Goal: Information Seeking & Learning: Learn about a topic

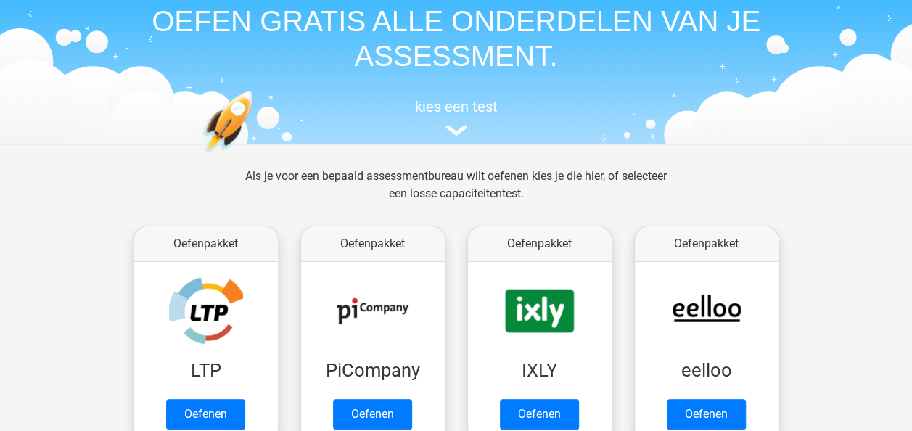
scroll to position [145, 0]
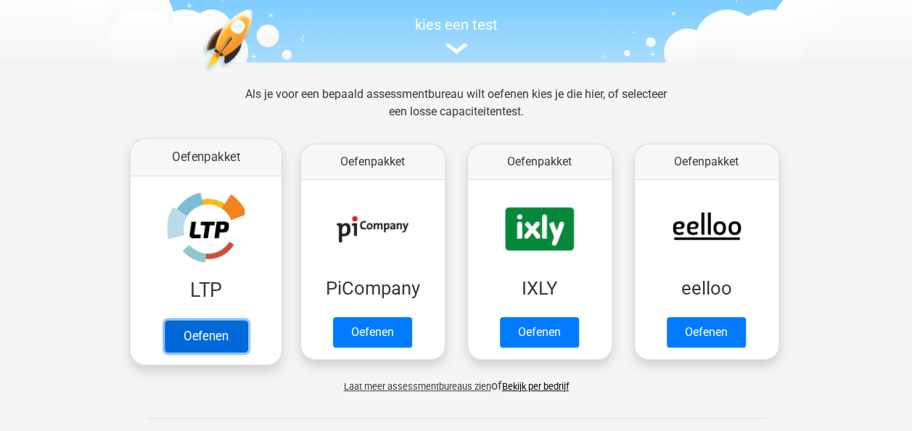
click at [212, 332] on link "Oefenen" at bounding box center [205, 336] width 83 height 32
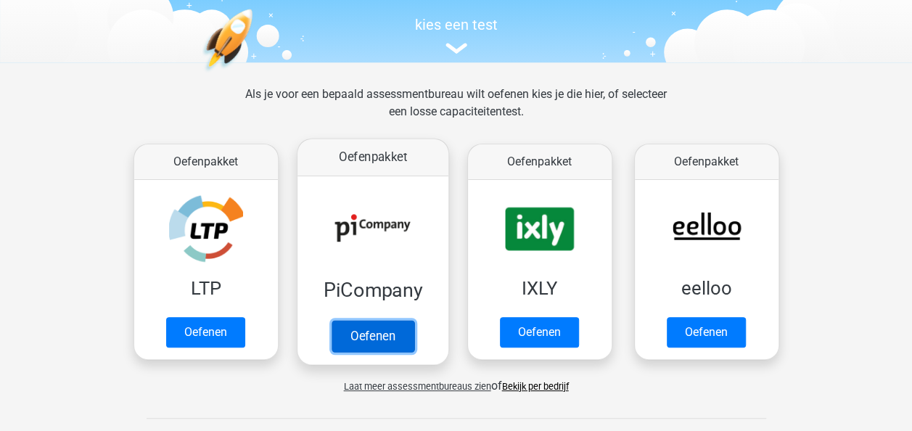
click at [343, 327] on link "Oefenen" at bounding box center [372, 336] width 83 height 32
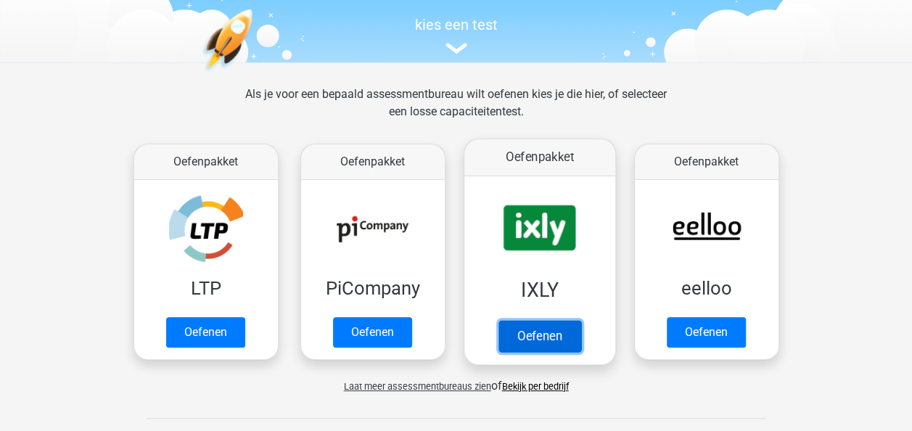
click at [537, 328] on link "Oefenen" at bounding box center [539, 336] width 83 height 32
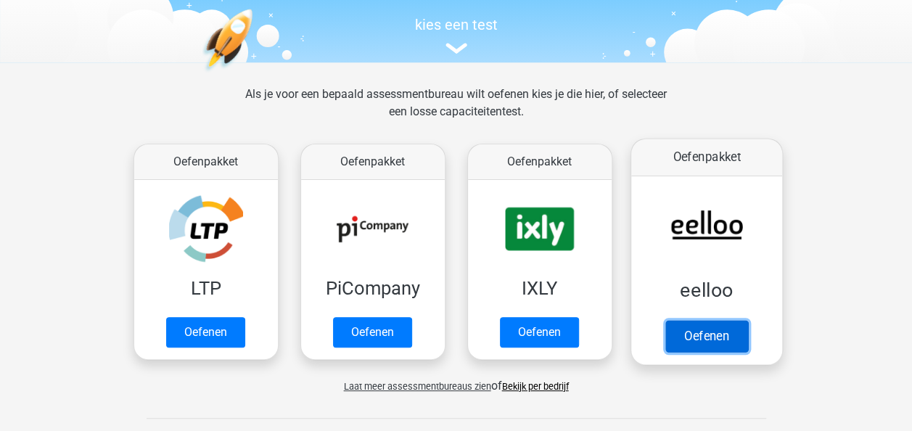
click at [707, 344] on link "Oefenen" at bounding box center [706, 336] width 83 height 32
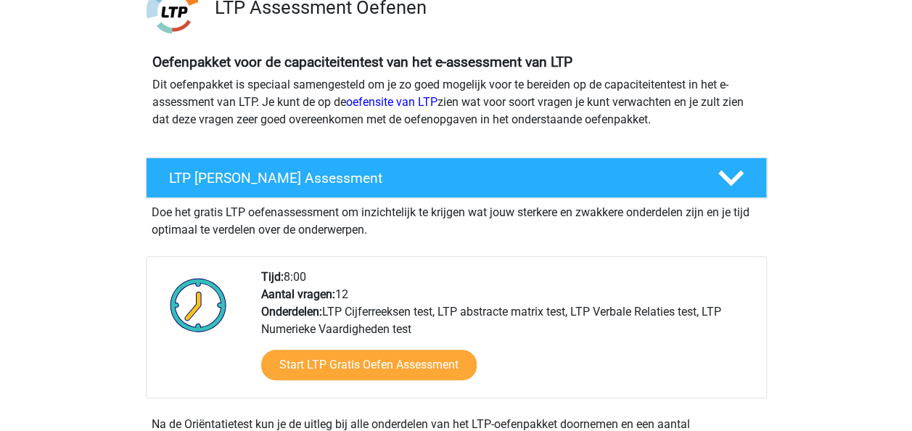
scroll to position [145, 0]
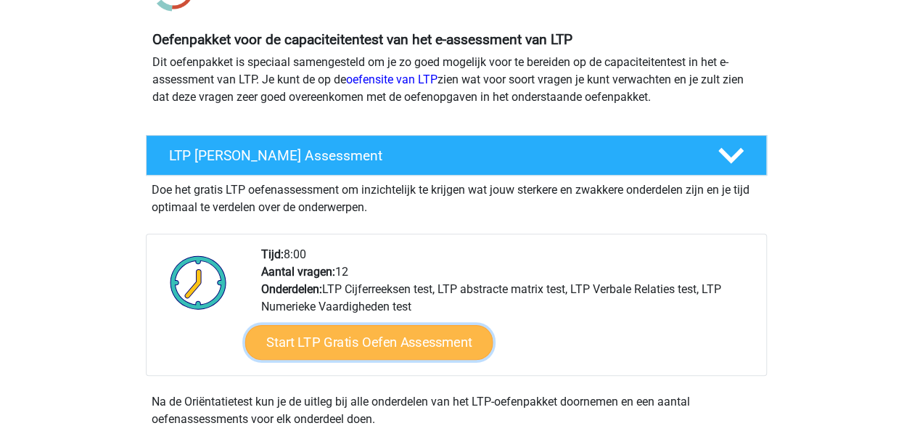
click at [323, 340] on link "Start LTP Gratis Oefen Assessment" at bounding box center [369, 342] width 248 height 35
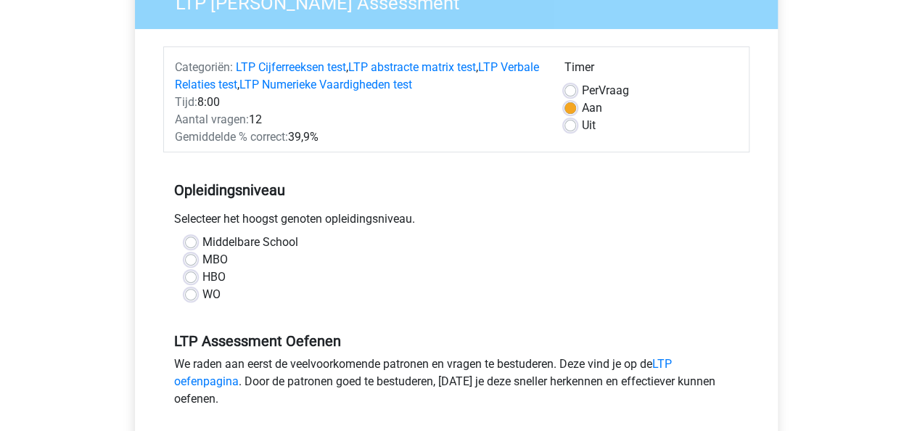
scroll to position [145, 0]
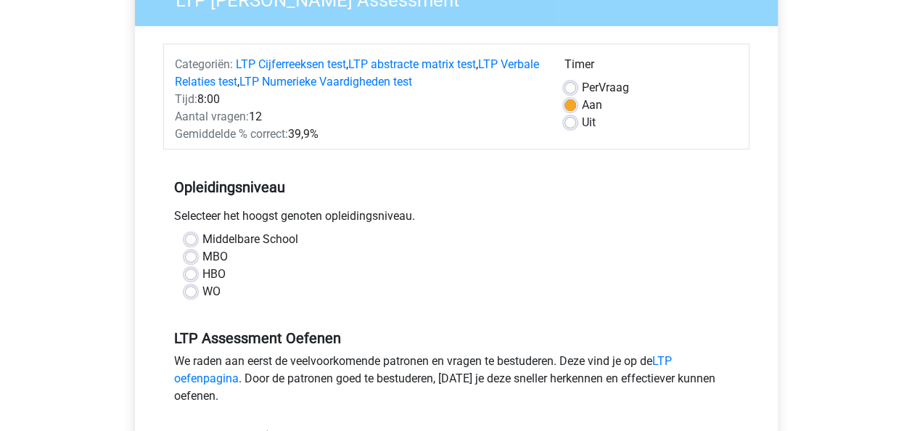
click at [203, 274] on label "HBO" at bounding box center [214, 274] width 23 height 17
click at [190, 274] on input "HBO" at bounding box center [191, 273] width 12 height 15
radio input "true"
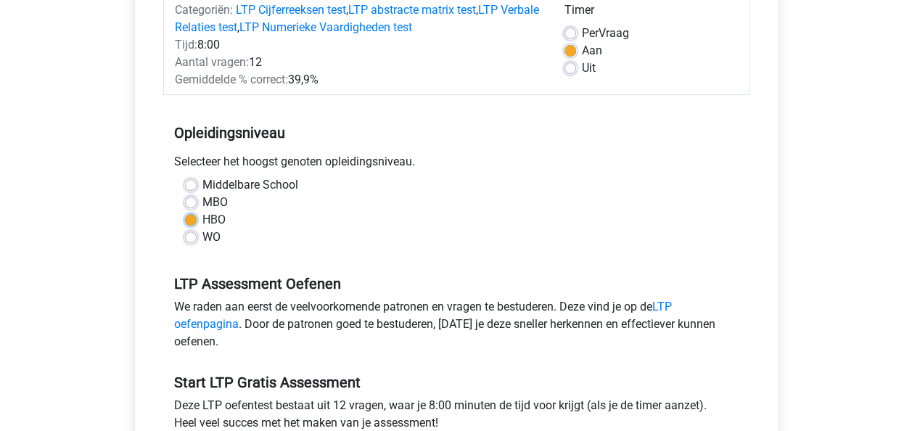
scroll to position [290, 0]
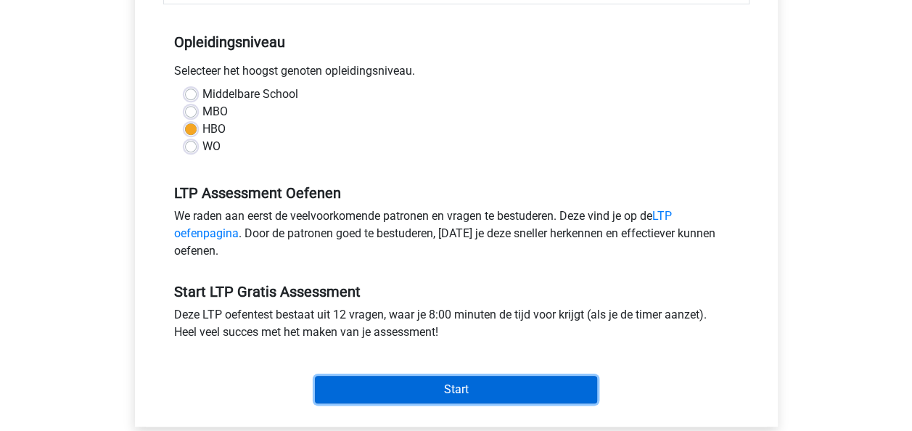
click at [438, 393] on input "Start" at bounding box center [456, 390] width 282 height 28
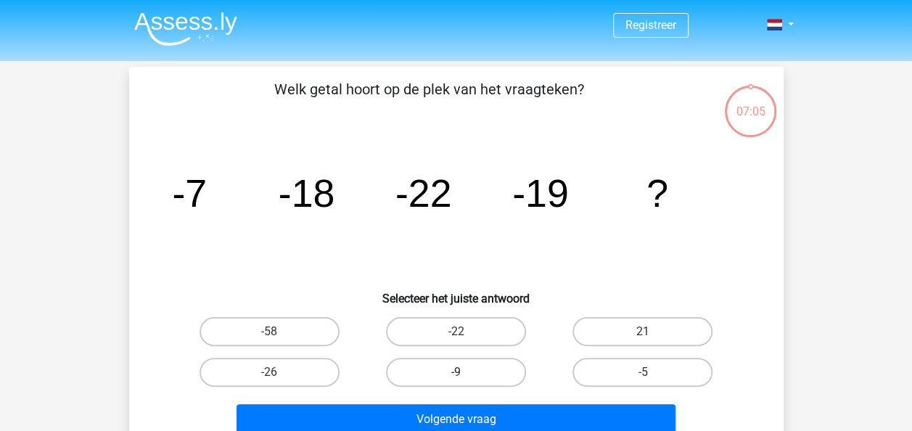
click at [441, 371] on label "-9" at bounding box center [456, 372] width 140 height 29
click at [456, 372] on input "-9" at bounding box center [460, 376] width 9 height 9
radio input "true"
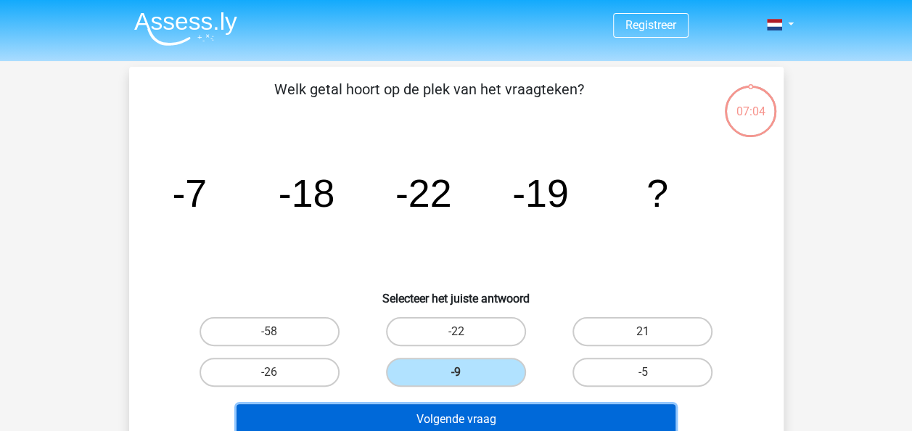
click at [459, 411] on button "Volgende vraag" at bounding box center [456, 419] width 439 height 30
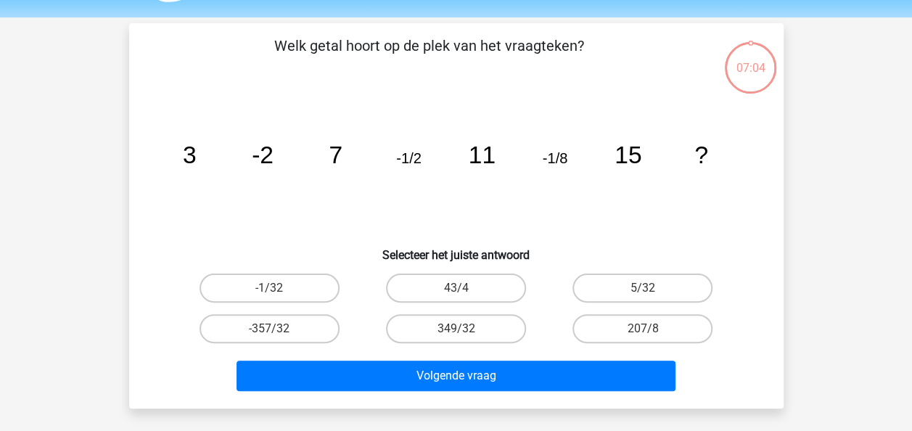
scroll to position [67, 0]
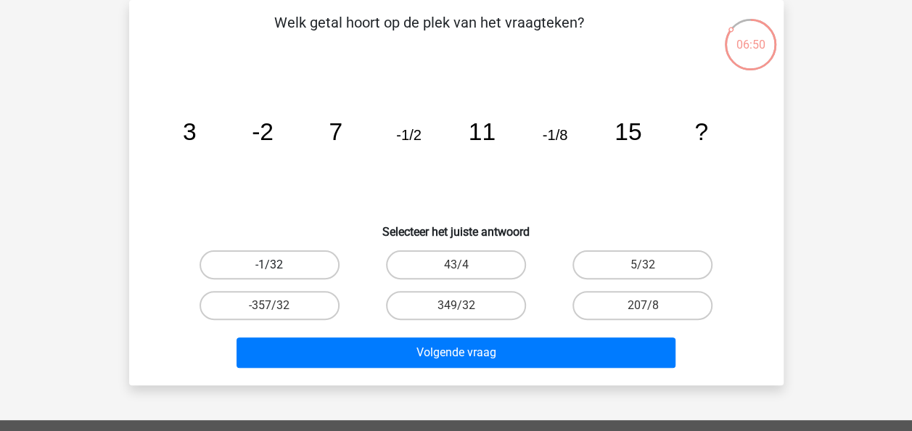
click at [261, 263] on label "-1/32" at bounding box center [270, 264] width 140 height 29
click at [269, 265] on input "-1/32" at bounding box center [273, 269] width 9 height 9
radio input "true"
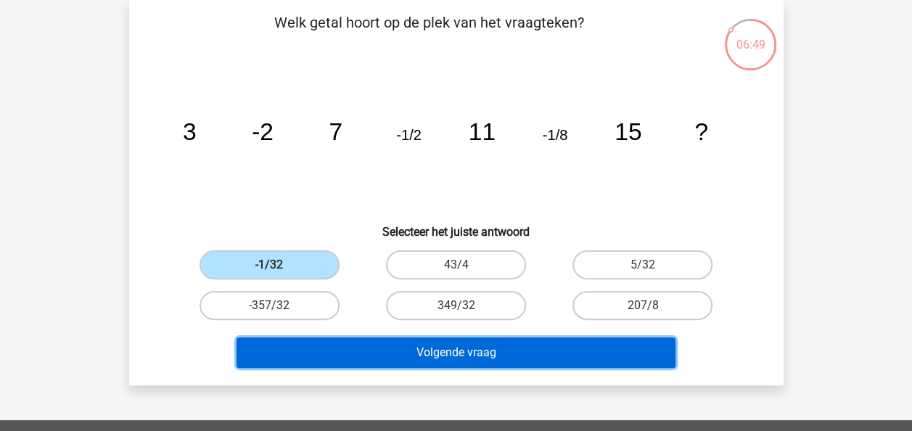
click at [419, 352] on button "Volgende vraag" at bounding box center [456, 353] width 439 height 30
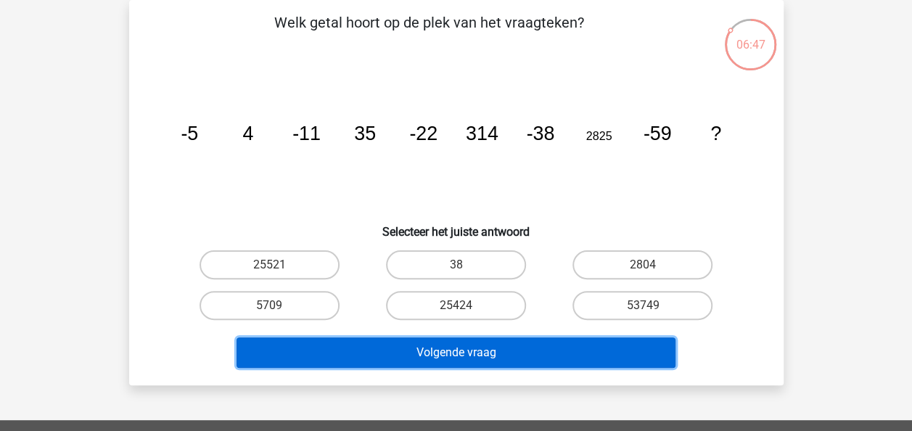
click at [420, 349] on button "Volgende vraag" at bounding box center [456, 353] width 439 height 30
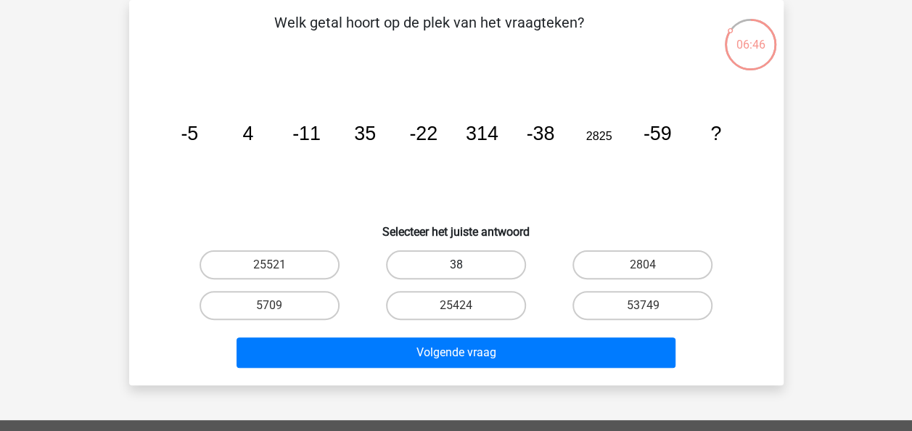
click at [510, 271] on label "38" at bounding box center [456, 264] width 140 height 29
click at [465, 271] on input "38" at bounding box center [460, 269] width 9 height 9
radio input "true"
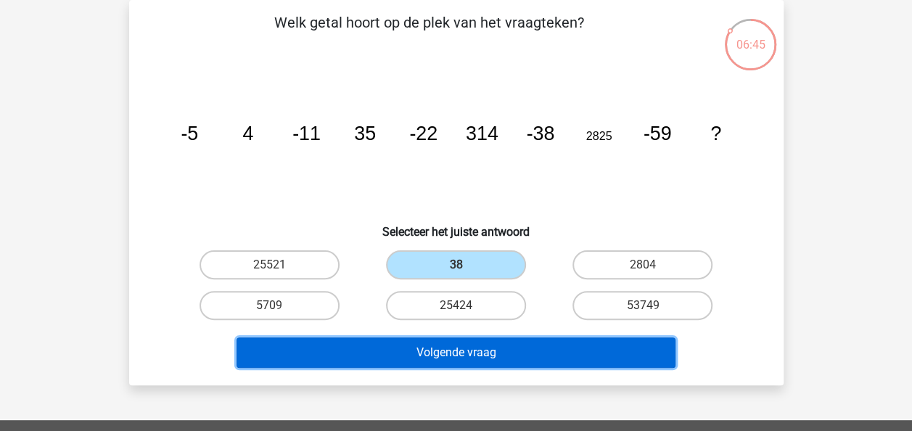
click at [496, 346] on button "Volgende vraag" at bounding box center [456, 353] width 439 height 30
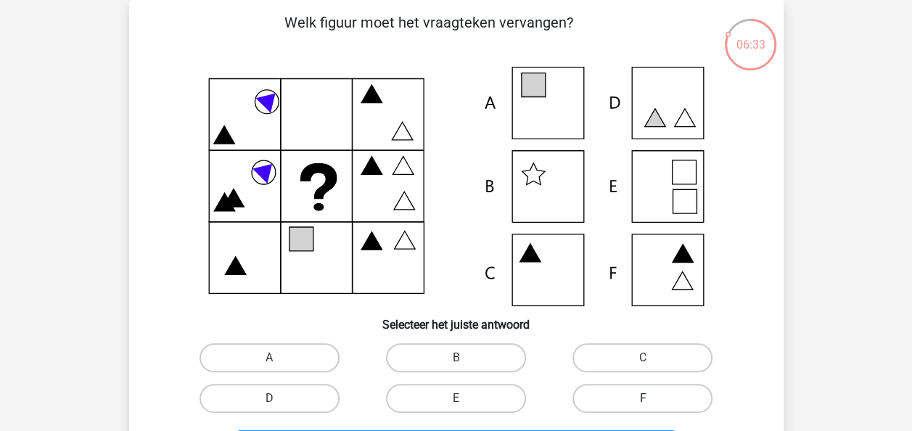
click at [639, 399] on label "F" at bounding box center [643, 398] width 140 height 29
click at [643, 399] on input "F" at bounding box center [647, 402] width 9 height 9
radio input "true"
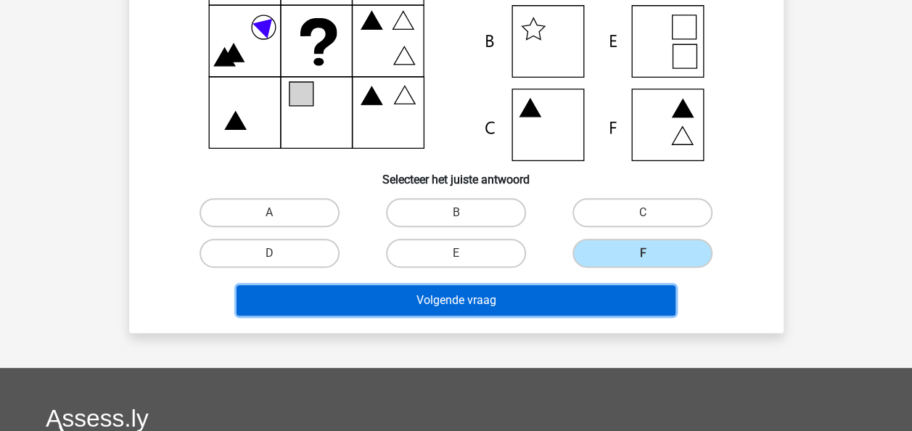
click at [471, 298] on button "Volgende vraag" at bounding box center [456, 300] width 439 height 30
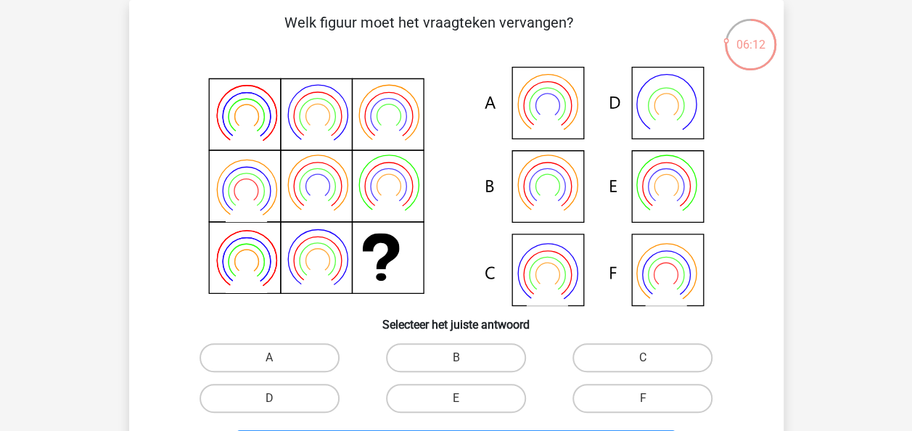
click at [559, 181] on icon at bounding box center [456, 187] width 585 height 240
click at [441, 359] on label "B" at bounding box center [456, 357] width 140 height 29
click at [456, 359] on input "B" at bounding box center [460, 362] width 9 height 9
radio input "true"
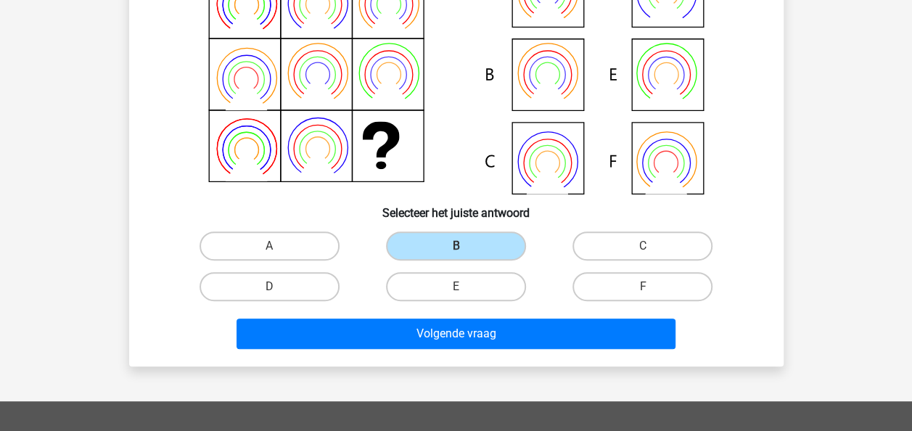
scroll to position [430, 0]
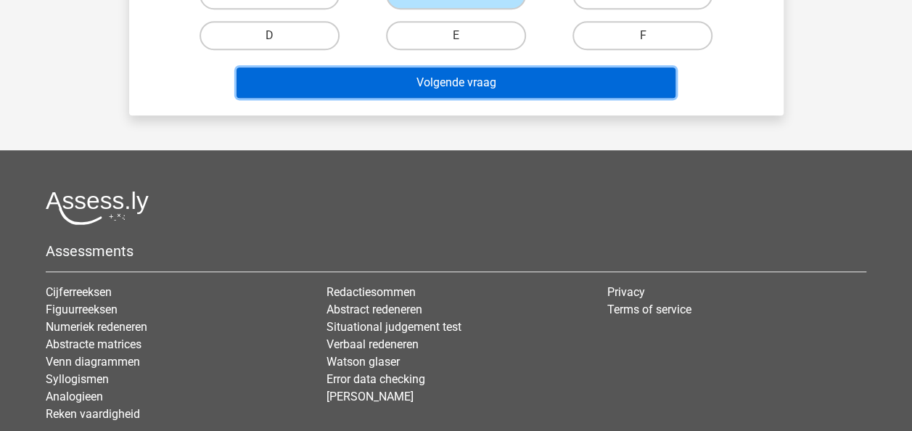
click at [448, 85] on button "Volgende vraag" at bounding box center [456, 83] width 439 height 30
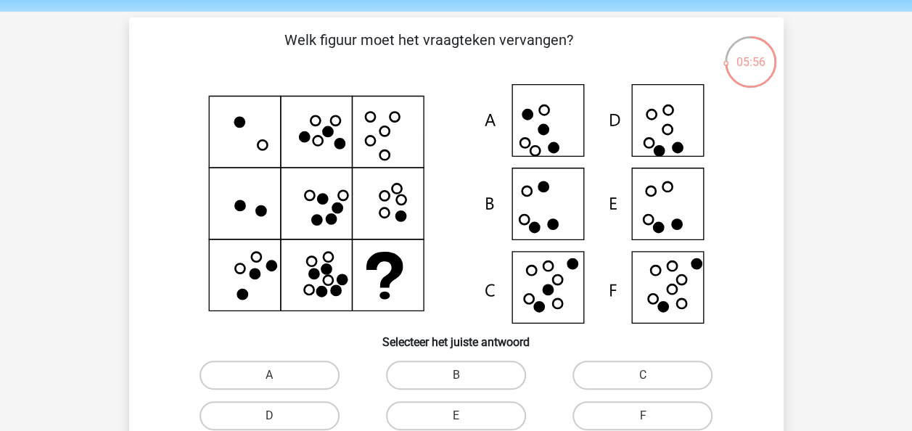
scroll to position [73, 0]
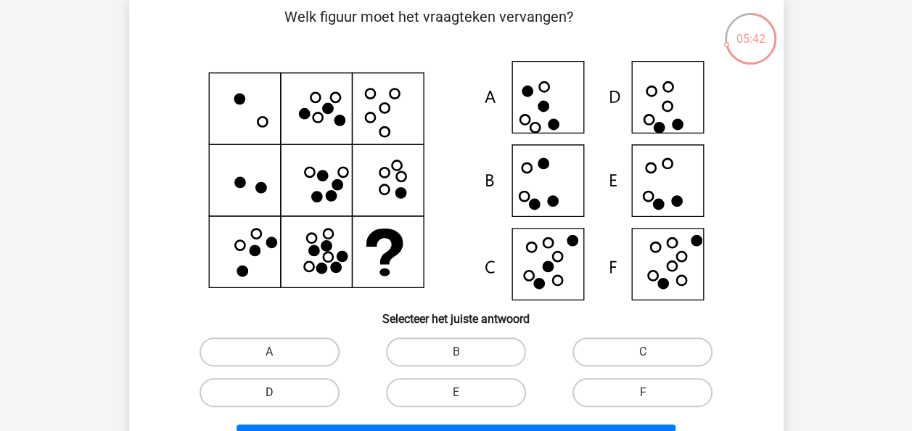
click at [307, 386] on label "D" at bounding box center [270, 392] width 140 height 29
click at [279, 393] on input "D" at bounding box center [273, 397] width 9 height 9
radio input "true"
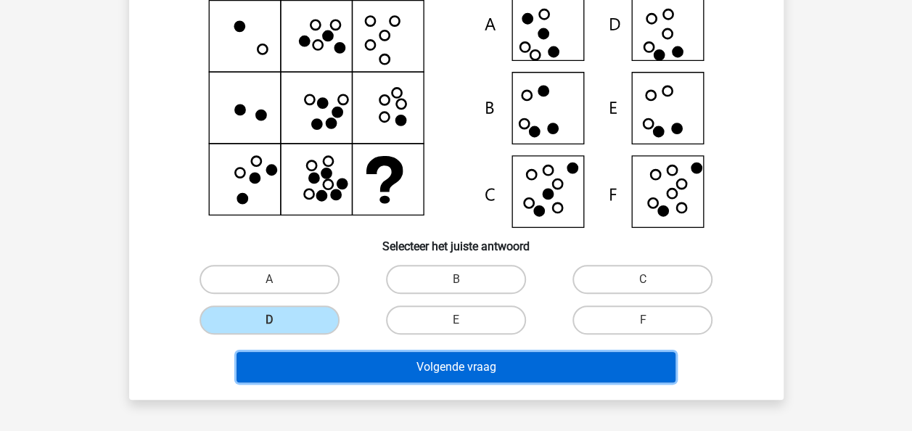
click at [383, 358] on button "Volgende vraag" at bounding box center [456, 367] width 439 height 30
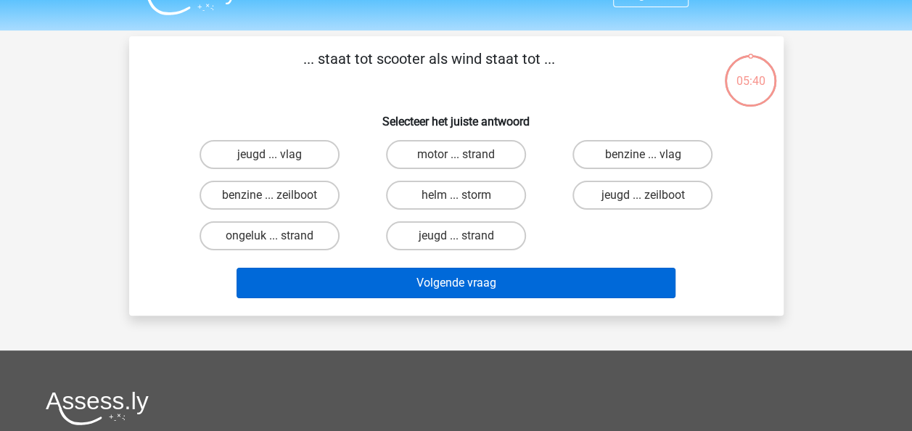
scroll to position [0, 0]
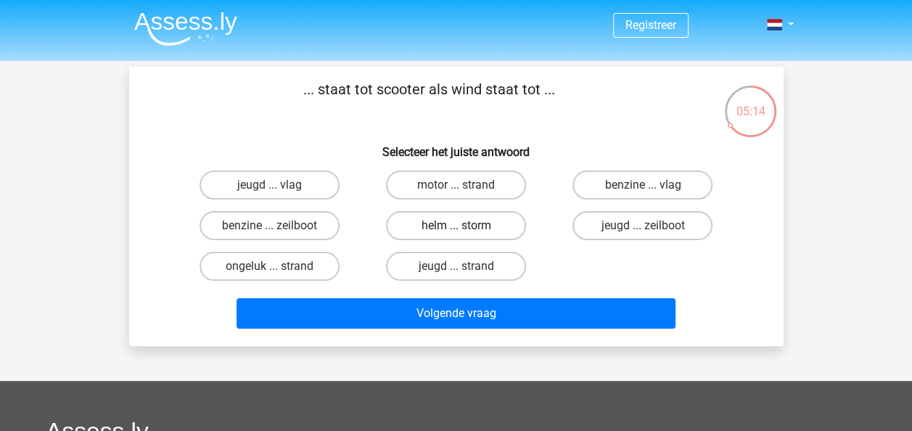
click at [436, 224] on label "helm ... storm" at bounding box center [456, 225] width 140 height 29
click at [456, 226] on input "helm ... storm" at bounding box center [460, 230] width 9 height 9
radio input "true"
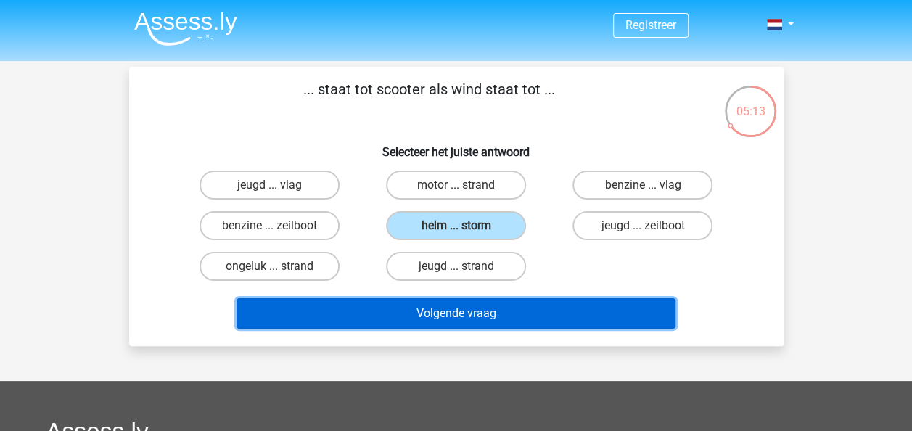
click at [433, 317] on button "Volgende vraag" at bounding box center [456, 313] width 439 height 30
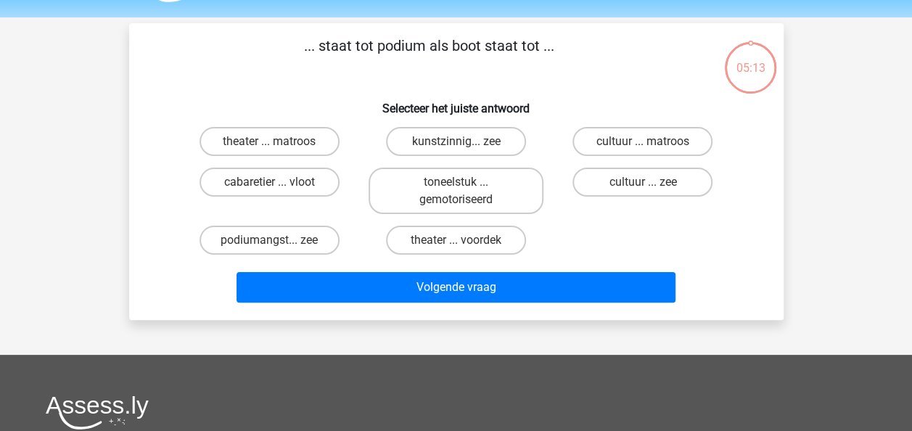
scroll to position [67, 0]
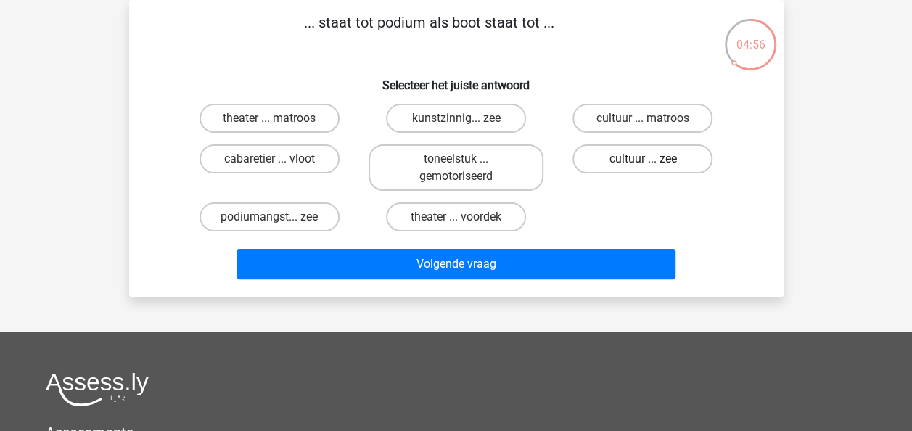
click at [611, 156] on label "cultuur ... zee" at bounding box center [643, 158] width 140 height 29
click at [643, 159] on input "cultuur ... zee" at bounding box center [647, 163] width 9 height 9
radio input "true"
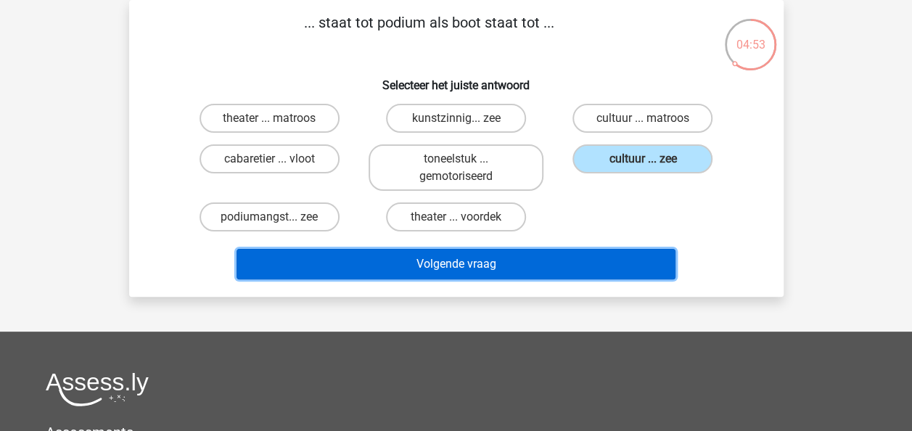
click at [465, 260] on button "Volgende vraag" at bounding box center [456, 264] width 439 height 30
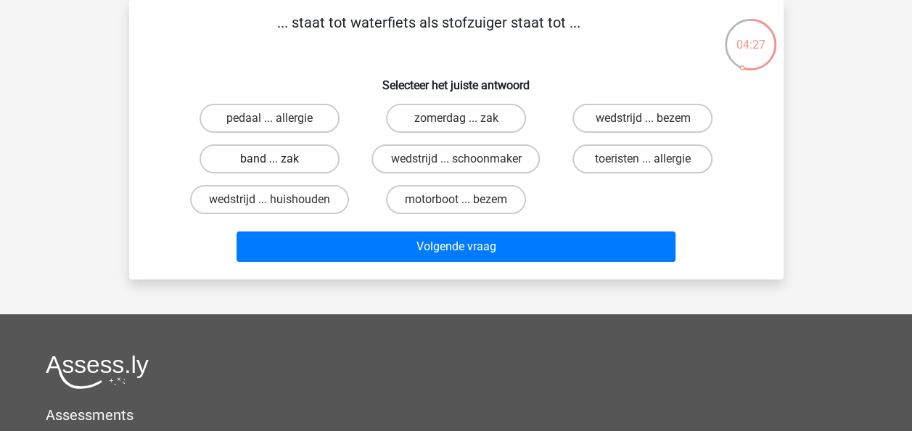
click at [261, 148] on label "band ... zak" at bounding box center [270, 158] width 140 height 29
click at [269, 159] on input "band ... zak" at bounding box center [273, 163] width 9 height 9
radio input "true"
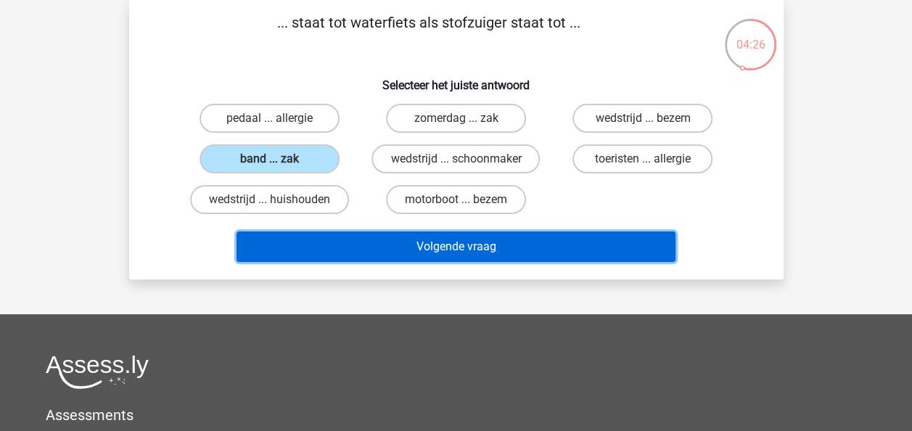
click at [309, 238] on button "Volgende vraag" at bounding box center [456, 247] width 439 height 30
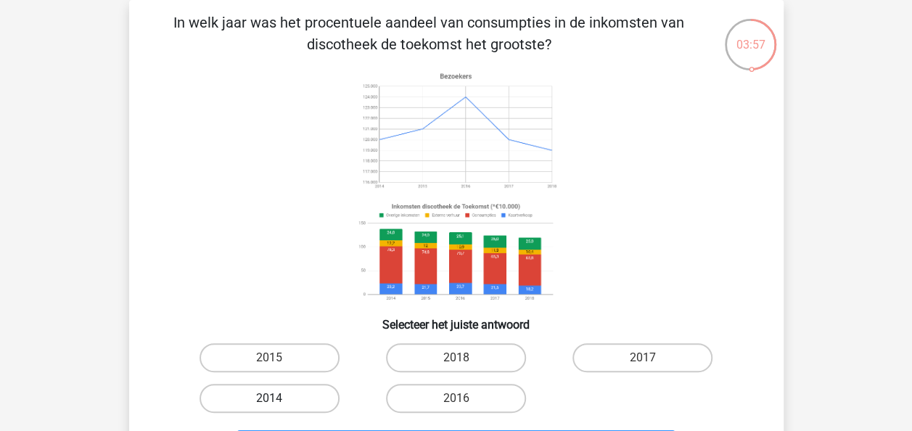
click at [289, 401] on label "2014" at bounding box center [270, 398] width 140 height 29
click at [279, 401] on input "2014" at bounding box center [273, 402] width 9 height 9
radio input "true"
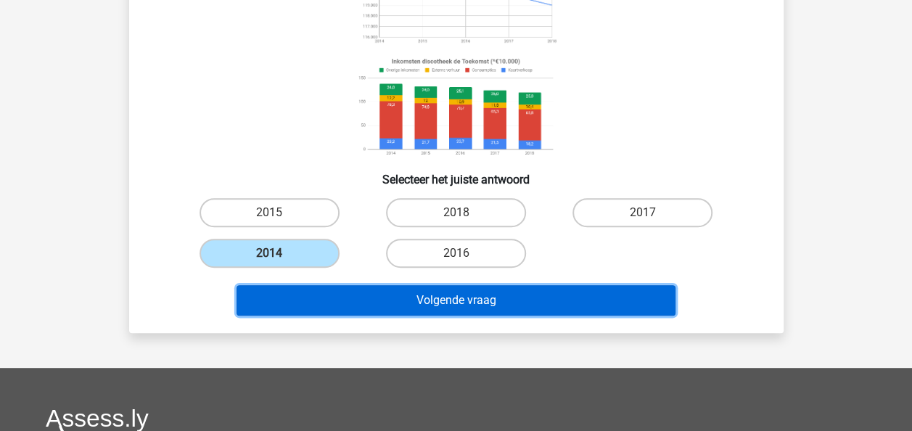
click at [434, 307] on button "Volgende vraag" at bounding box center [456, 300] width 439 height 30
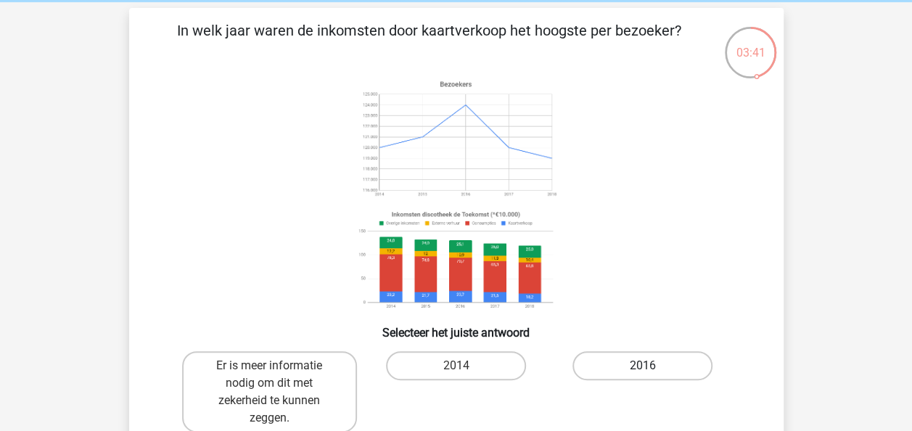
scroll to position [73, 0]
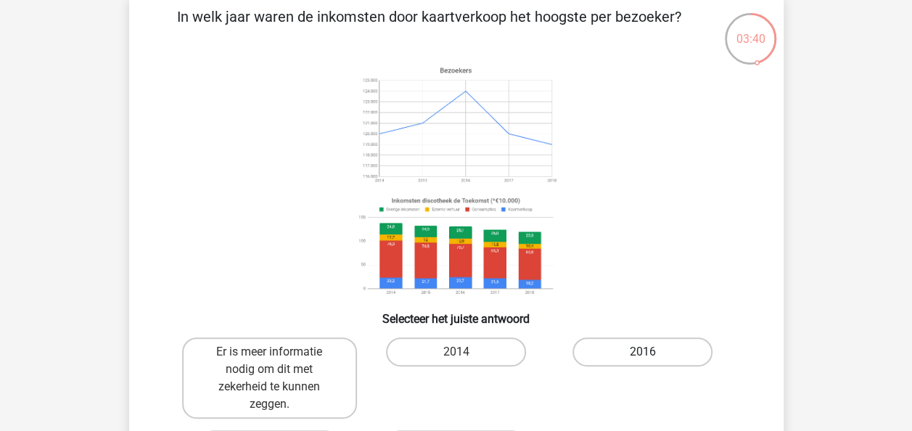
click at [635, 347] on label "2016" at bounding box center [643, 352] width 140 height 29
click at [643, 352] on input "2016" at bounding box center [647, 356] width 9 height 9
radio input "true"
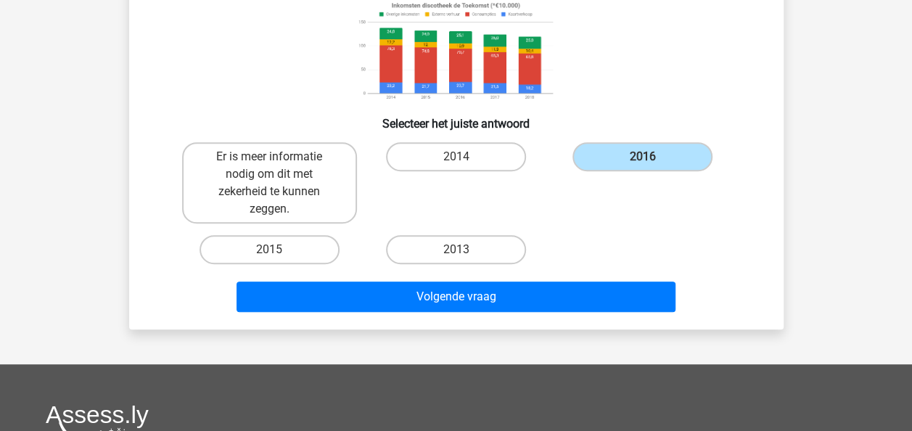
scroll to position [290, 0]
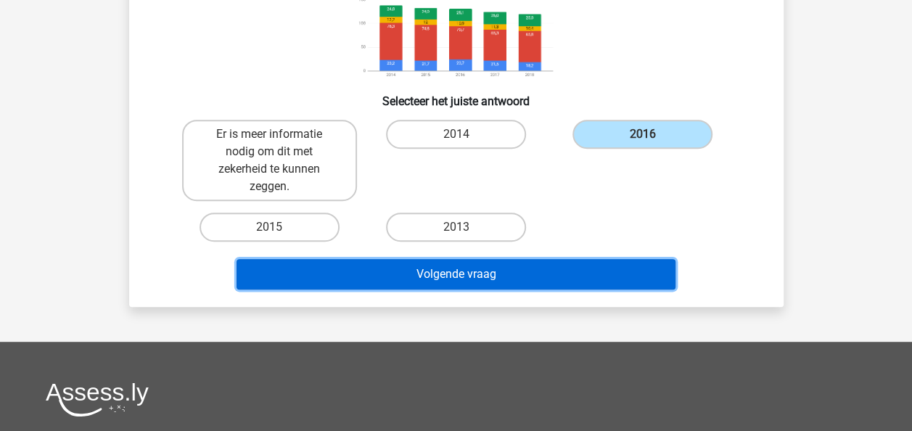
click at [491, 280] on button "Volgende vraag" at bounding box center [456, 274] width 439 height 30
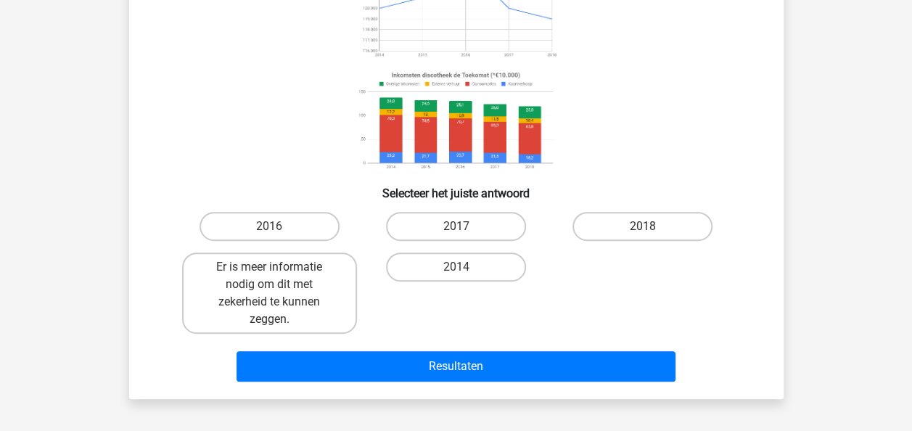
scroll to position [212, 0]
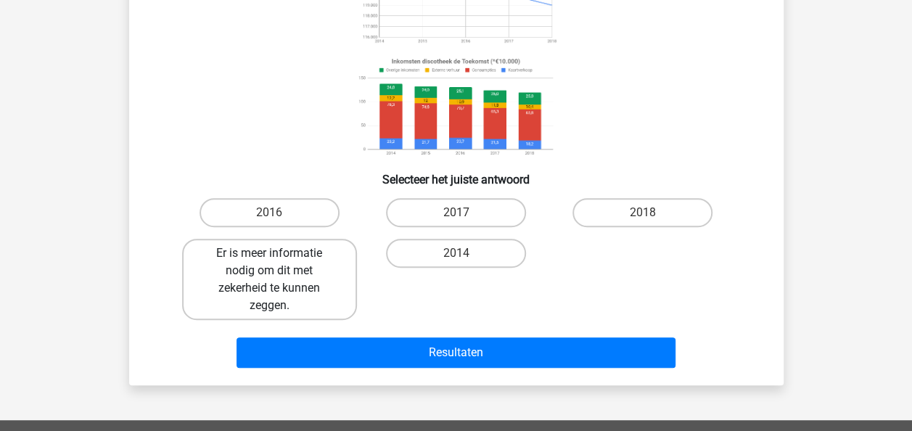
click at [318, 269] on label "Er is meer informatie nodig om dit met zekerheid te kunnen zeggen." at bounding box center [269, 279] width 175 height 81
click at [279, 263] on input "Er is meer informatie nodig om dit met zekerheid te kunnen zeggen." at bounding box center [273, 257] width 9 height 9
radio input "true"
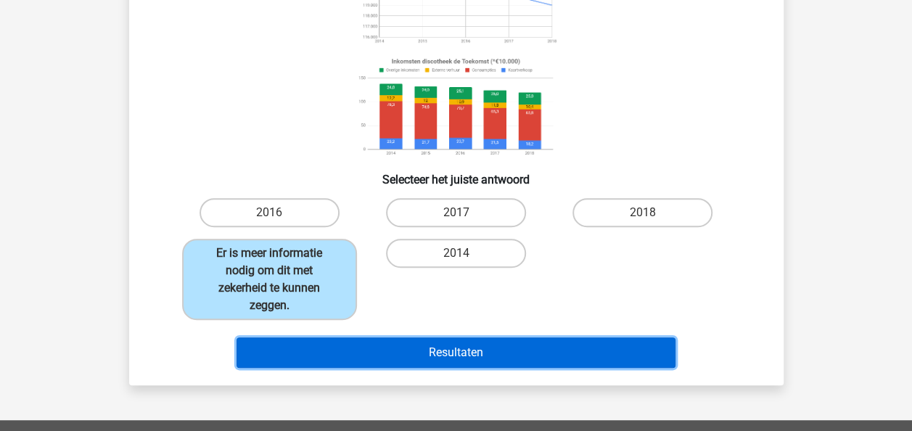
click at [366, 343] on button "Resultaten" at bounding box center [456, 353] width 439 height 30
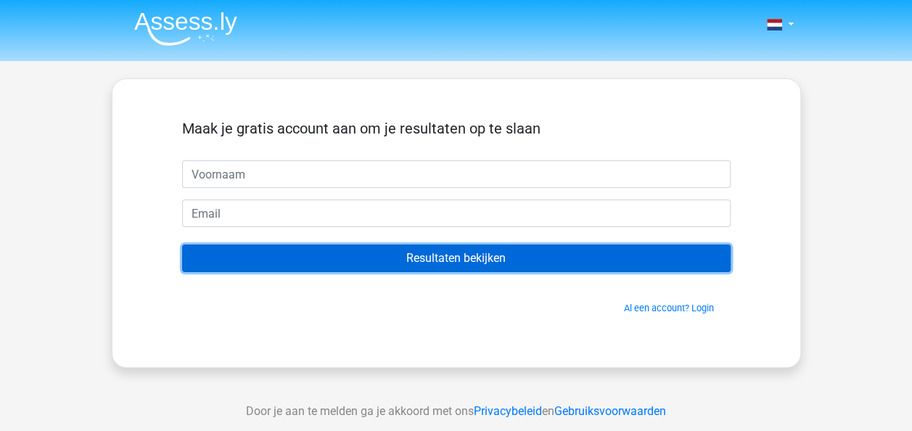
click at [428, 262] on input "Resultaten bekijken" at bounding box center [456, 259] width 549 height 28
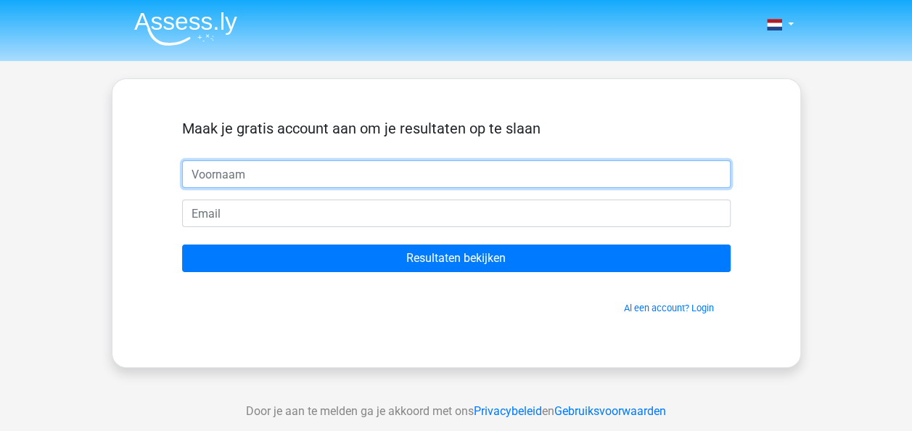
click at [332, 180] on input "text" at bounding box center [456, 174] width 549 height 28
type input "dfaf"
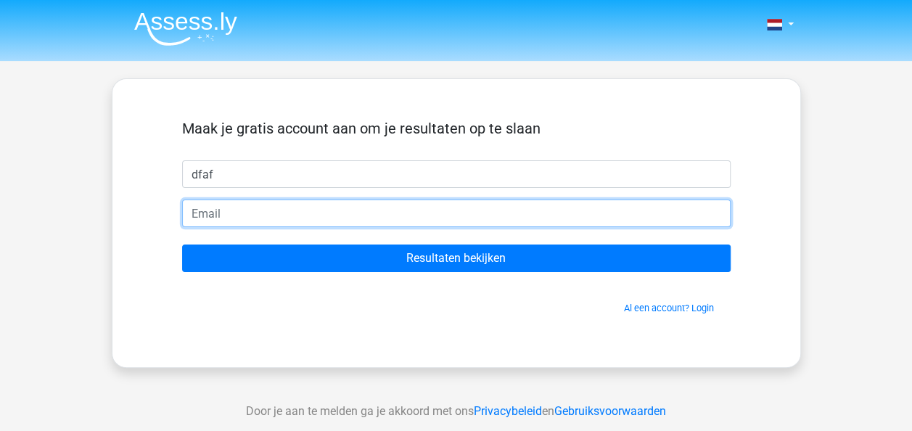
click at [318, 210] on input "email" at bounding box center [456, 214] width 549 height 28
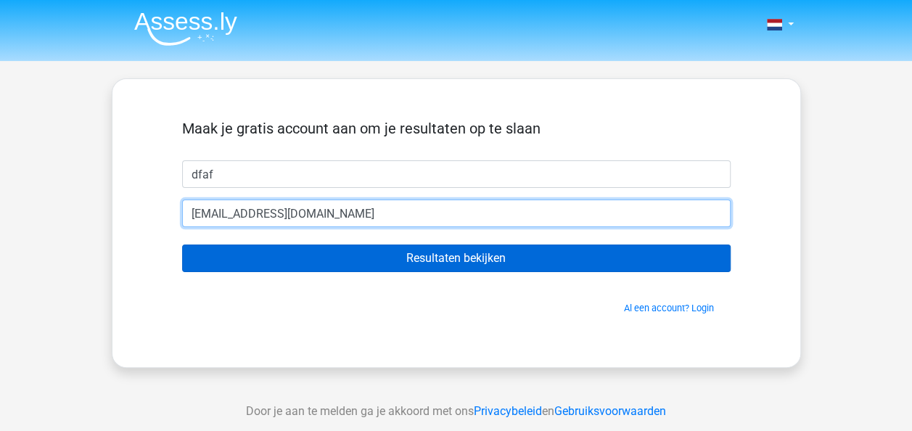
type input "[EMAIL_ADDRESS][DOMAIN_NAME]"
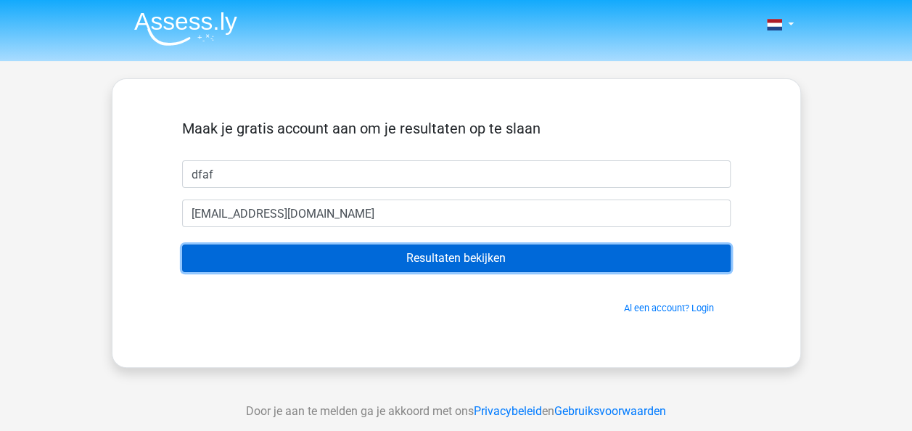
click at [433, 258] on input "Resultaten bekijken" at bounding box center [456, 259] width 549 height 28
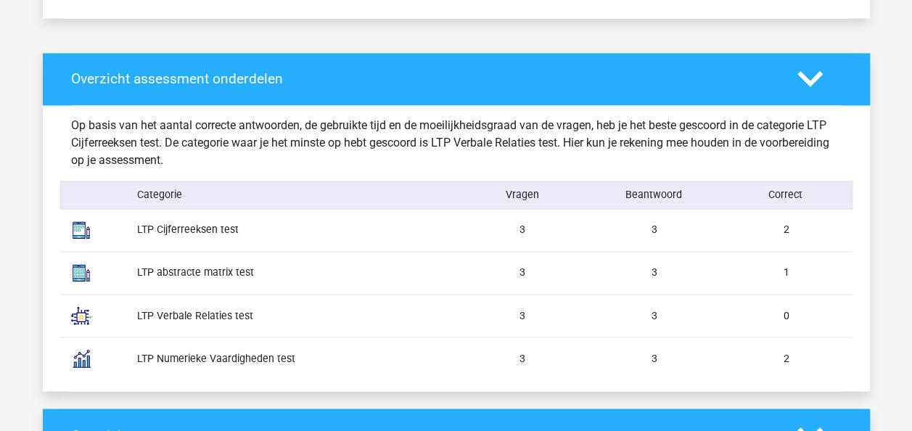
scroll to position [1161, 0]
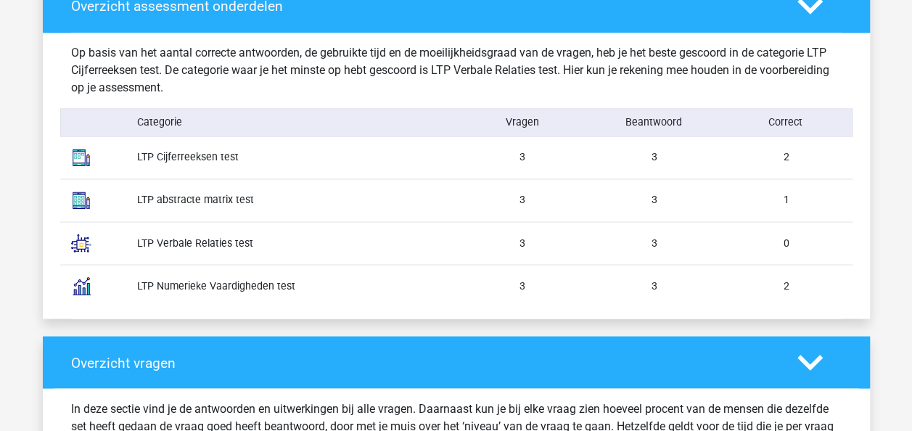
drag, startPoint x: 197, startPoint y: 248, endPoint x: 714, endPoint y: 236, distance: 517.0
click at [714, 236] on div "LTP Verbale Relaties test 3 3 0" at bounding box center [456, 242] width 793 height 43
drag, startPoint x: 714, startPoint y: 236, endPoint x: 791, endPoint y: 235, distance: 76.9
click at [791, 235] on div "0" at bounding box center [787, 242] width 132 height 15
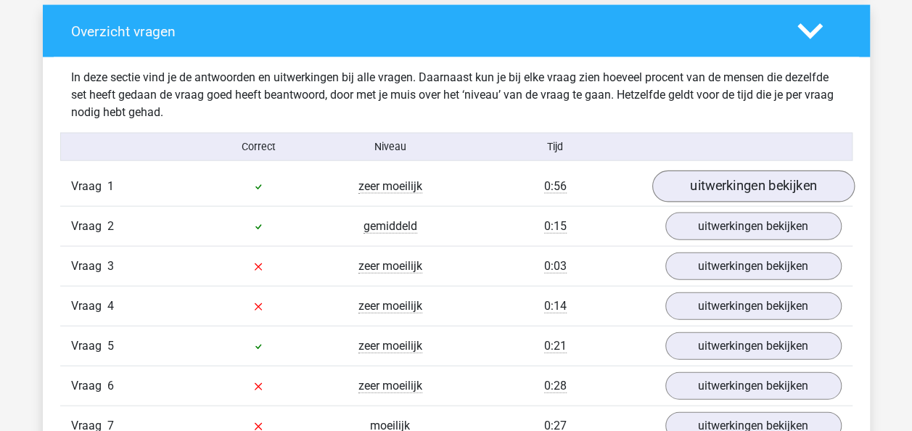
scroll to position [1524, 0]
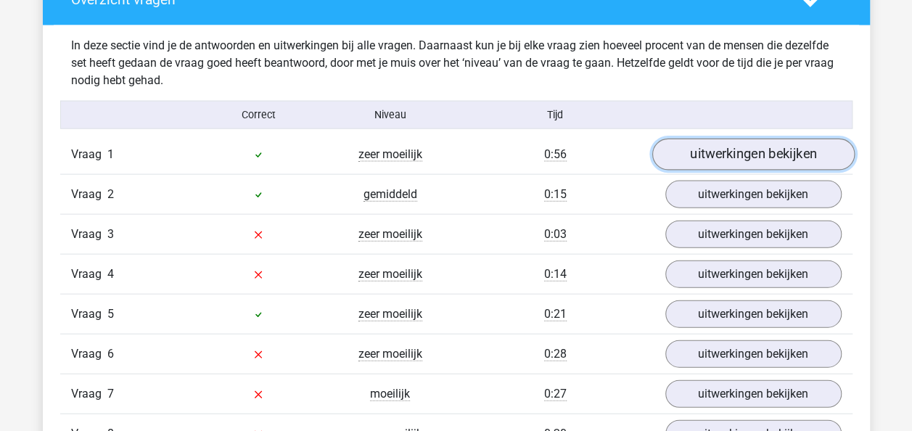
click at [727, 154] on link "uitwerkingen bekijken" at bounding box center [753, 155] width 203 height 32
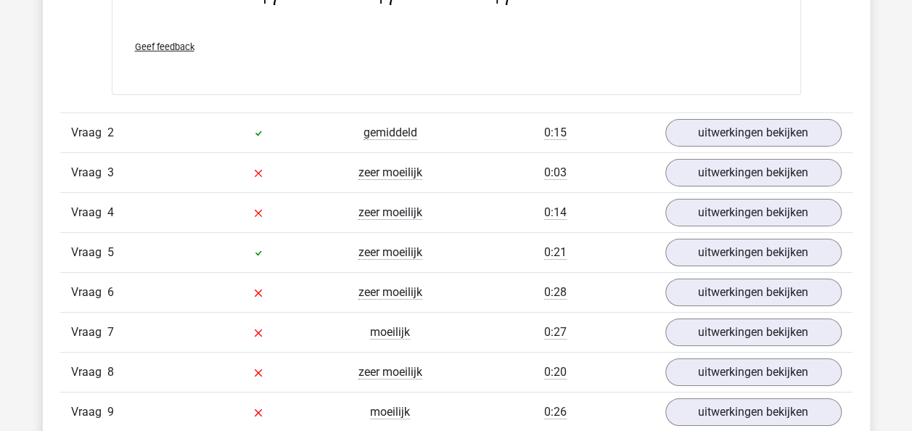
scroll to position [2323, 0]
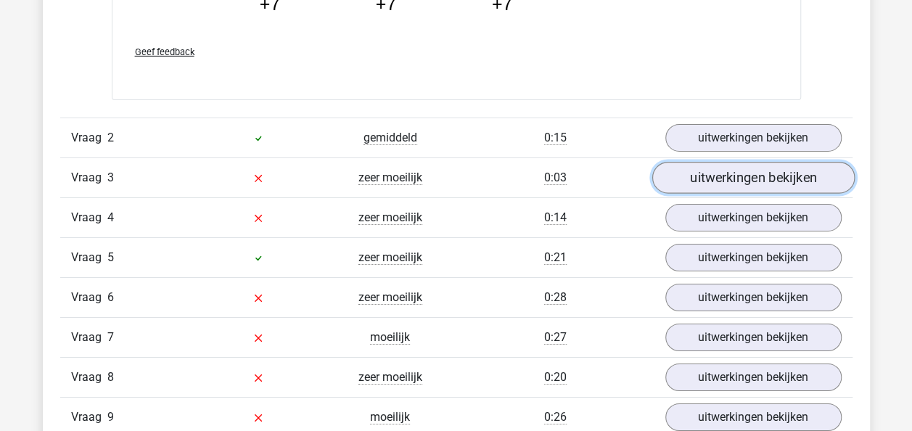
click at [698, 170] on link "uitwerkingen bekijken" at bounding box center [753, 178] width 203 height 32
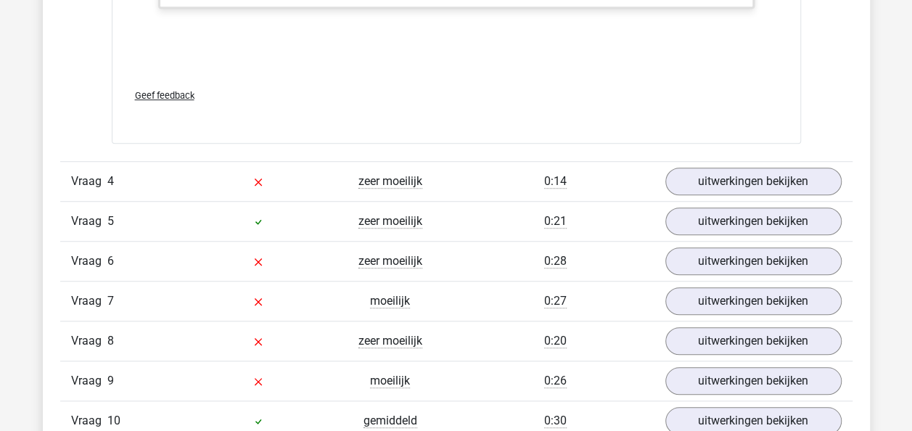
scroll to position [3266, 0]
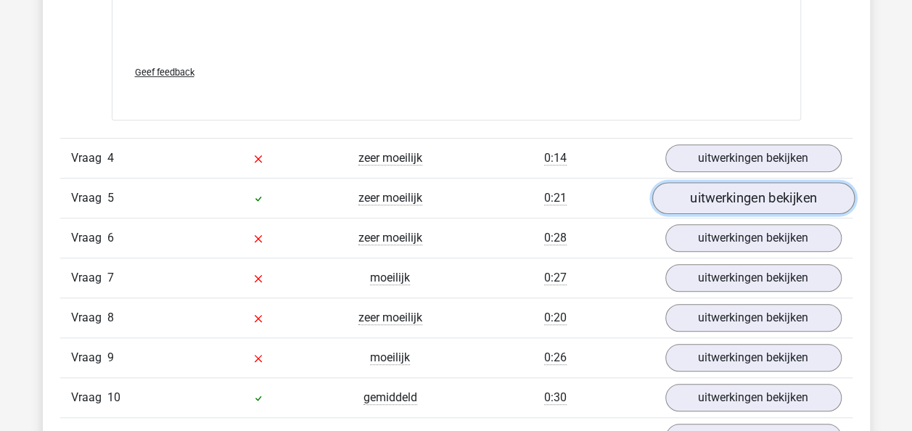
click at [748, 198] on link "uitwerkingen bekijken" at bounding box center [753, 198] width 203 height 32
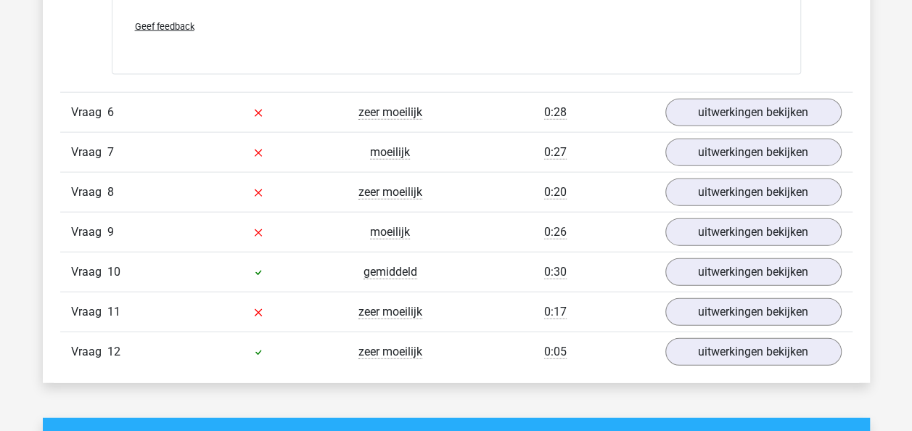
scroll to position [4355, 0]
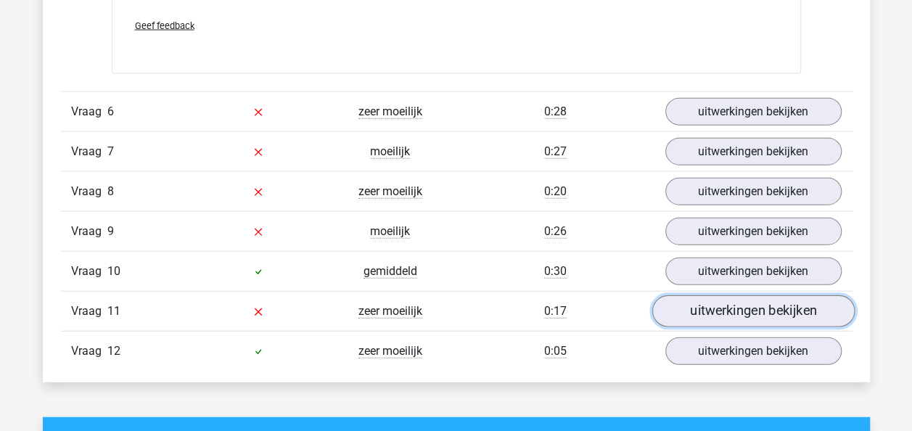
click at [706, 306] on link "uitwerkingen bekijken" at bounding box center [753, 311] width 203 height 32
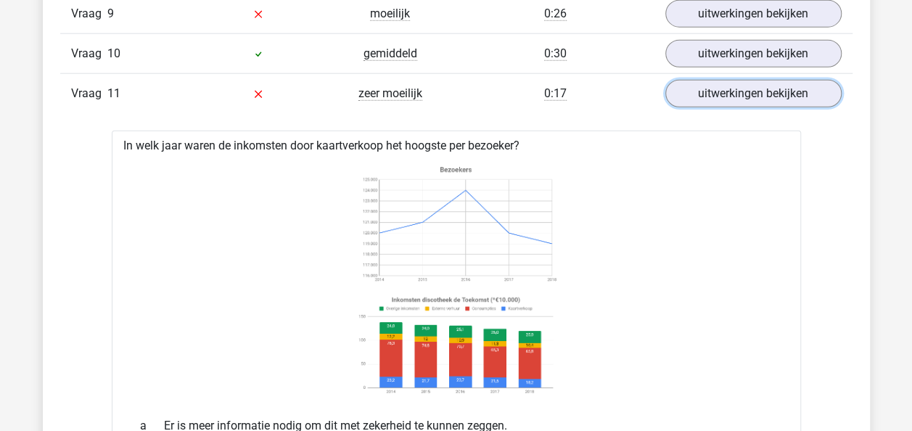
scroll to position [4428, 0]
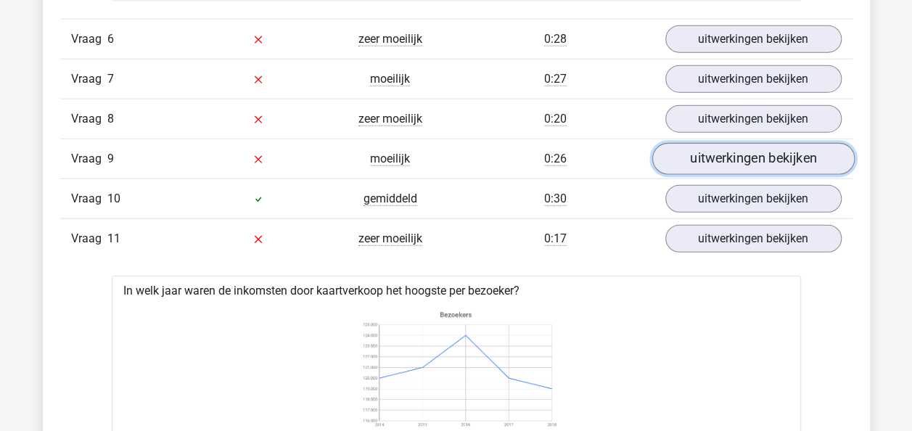
click at [708, 149] on link "uitwerkingen bekijken" at bounding box center [753, 159] width 203 height 32
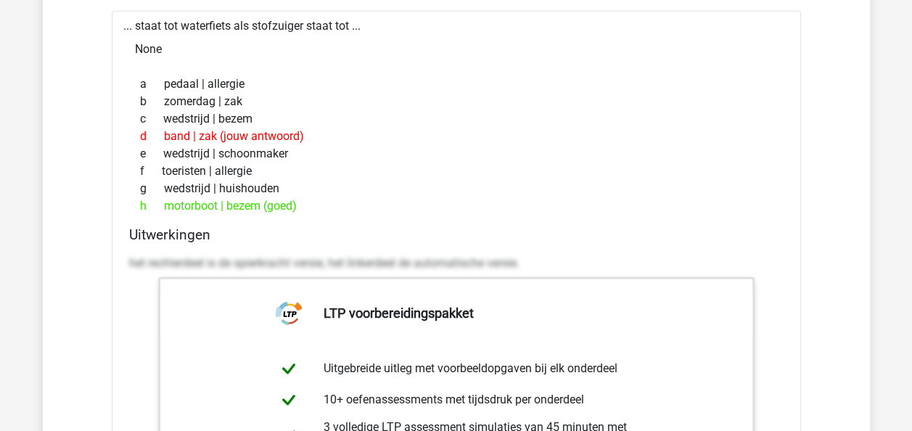
scroll to position [4645, 0]
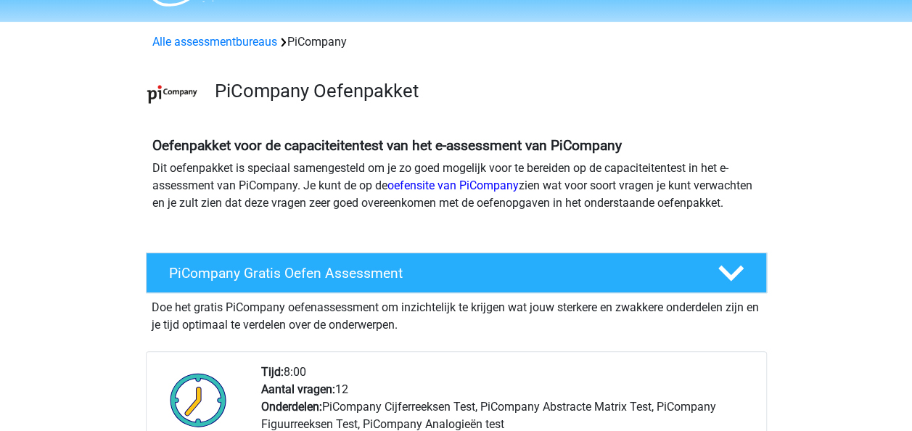
scroll to position [73, 0]
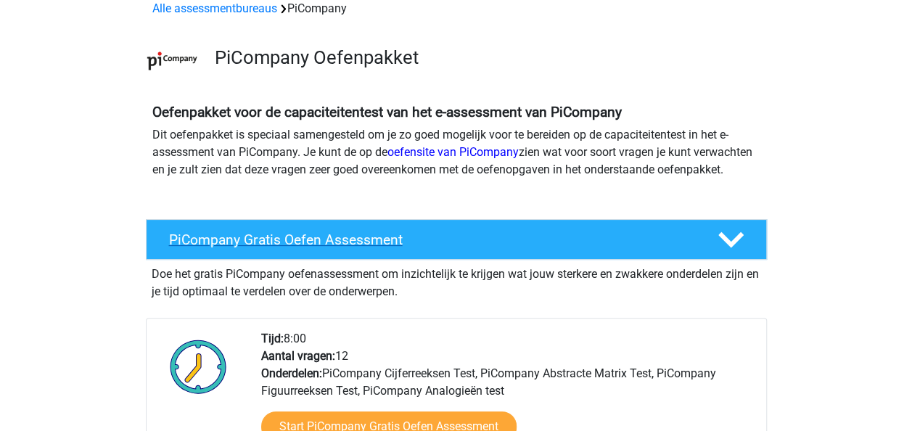
click at [293, 248] on h4 "PiCompany Gratis Oefen Assessment" at bounding box center [432, 240] width 526 height 17
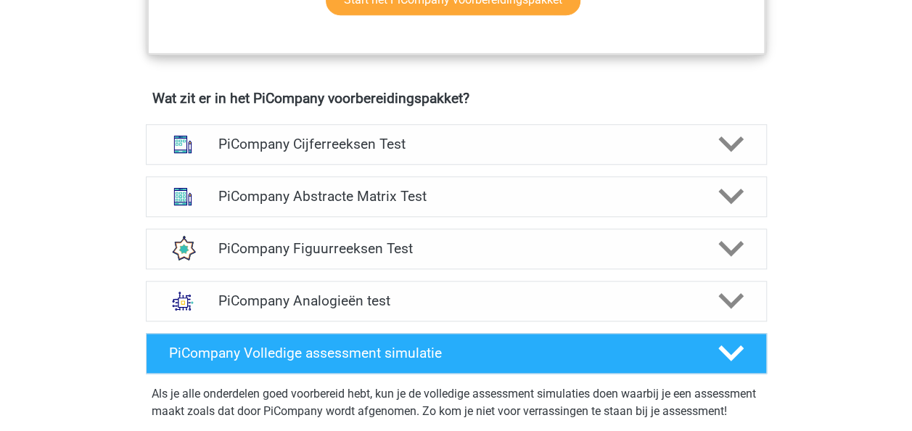
scroll to position [653, 0]
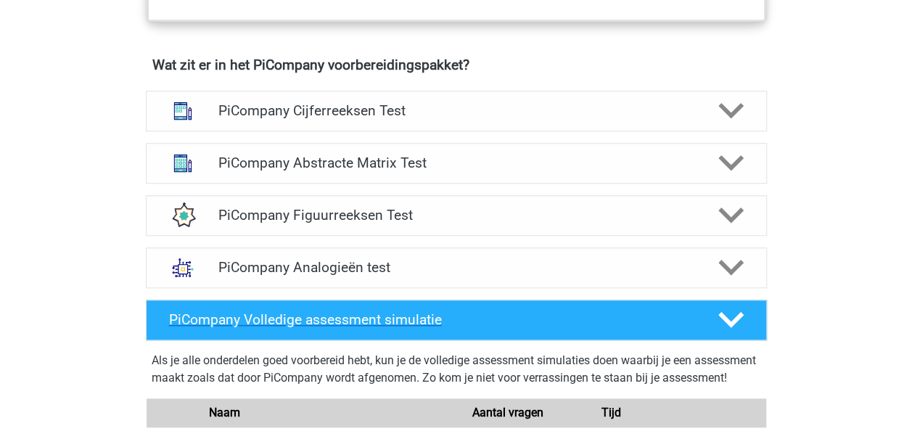
click at [274, 340] on div "PiCompany Volledige assessment simulatie" at bounding box center [456, 320] width 621 height 41
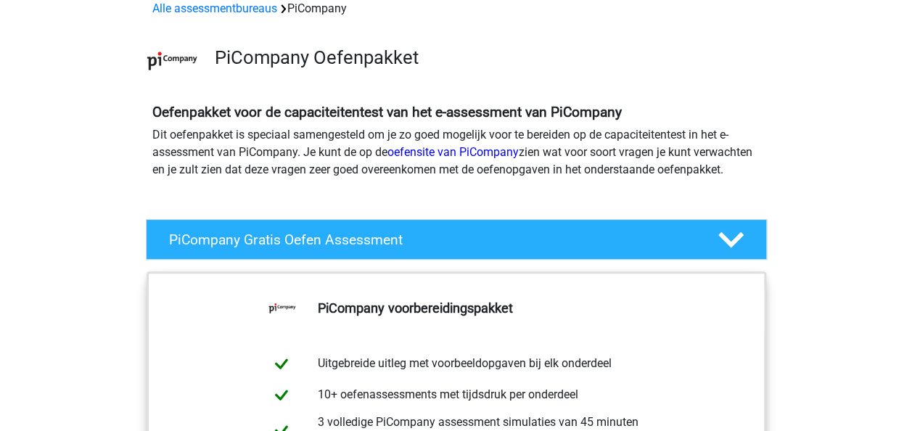
scroll to position [0, 0]
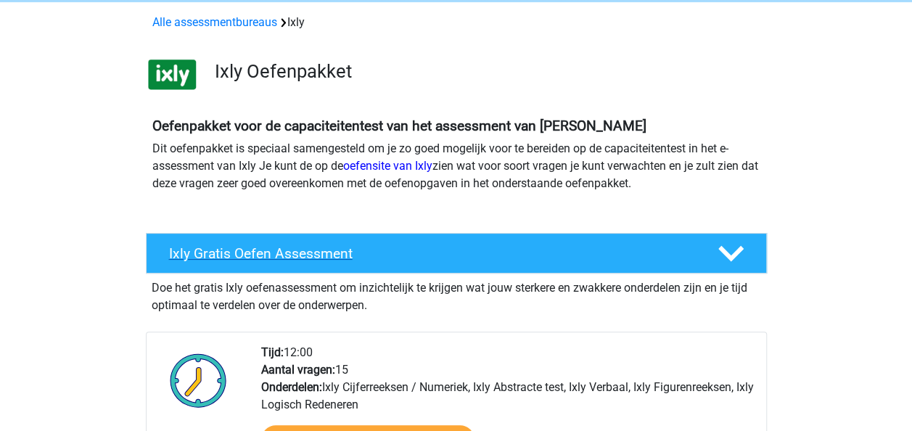
scroll to position [73, 0]
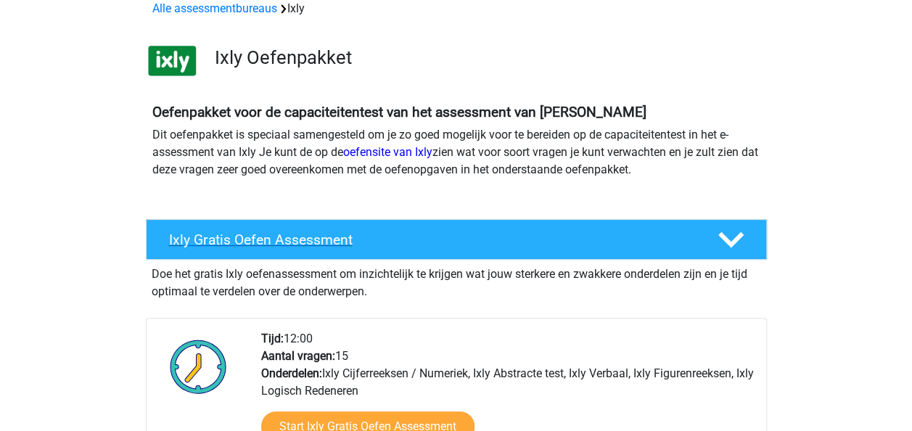
click at [277, 232] on h4 "Ixly Gratis Oefen Assessment" at bounding box center [432, 240] width 526 height 17
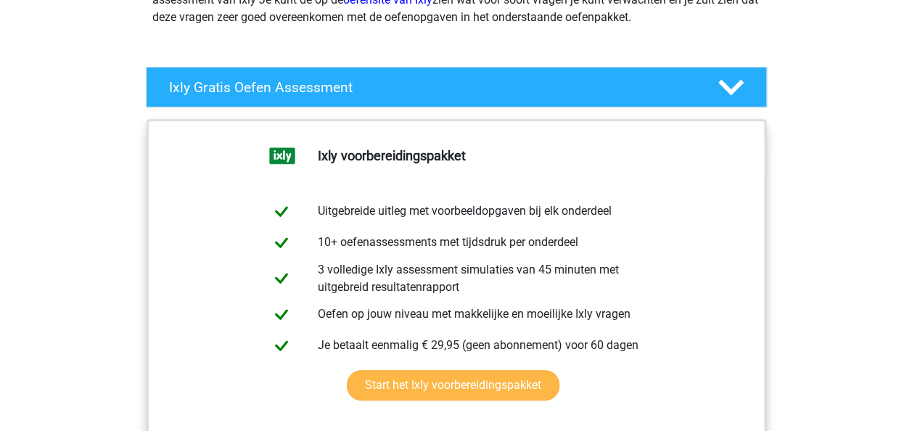
scroll to position [363, 0]
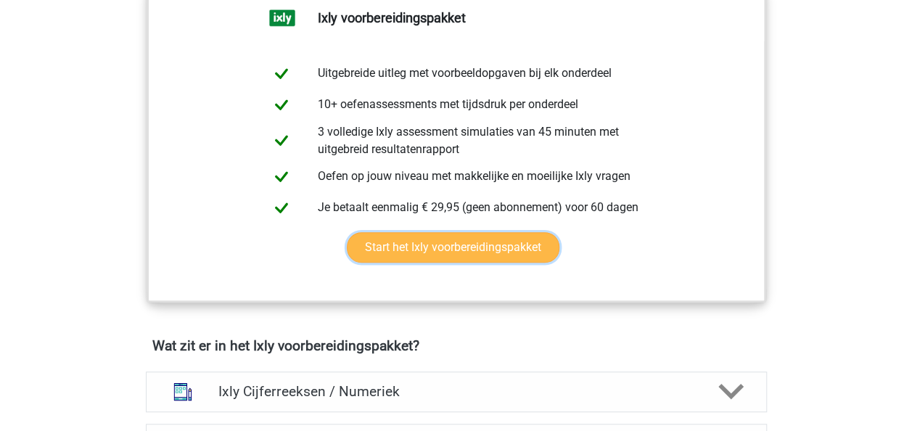
click at [388, 249] on link "Start het Ixly voorbereidingspakket" at bounding box center [453, 247] width 213 height 30
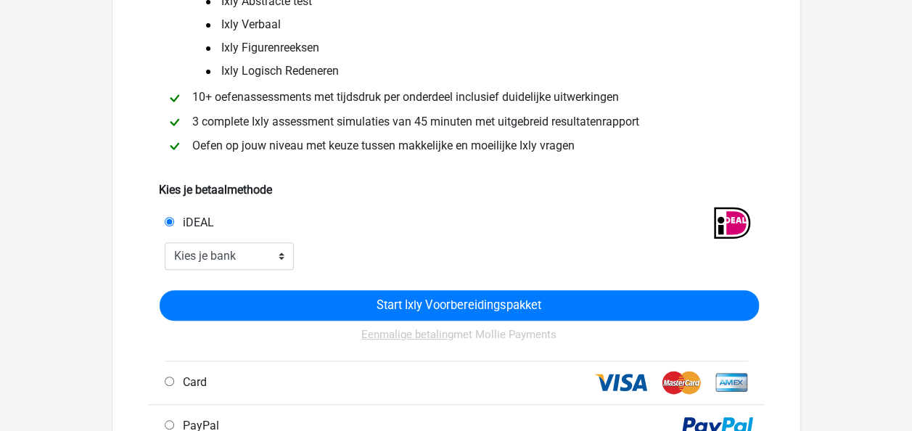
scroll to position [218, 0]
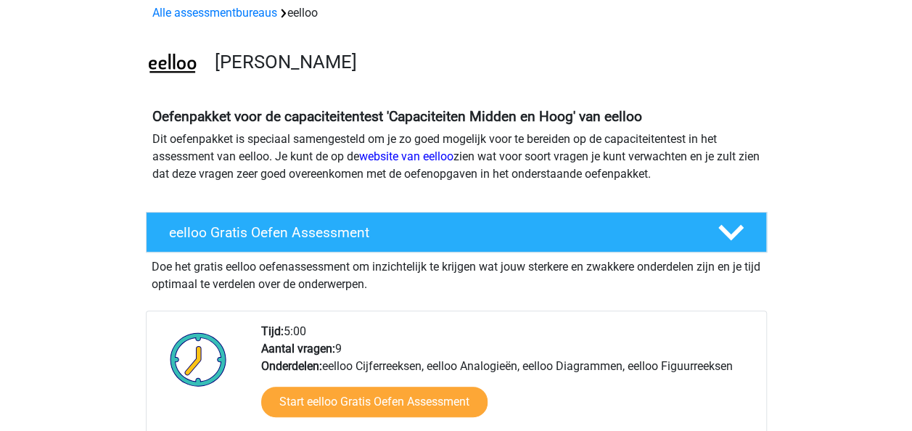
scroll to position [145, 0]
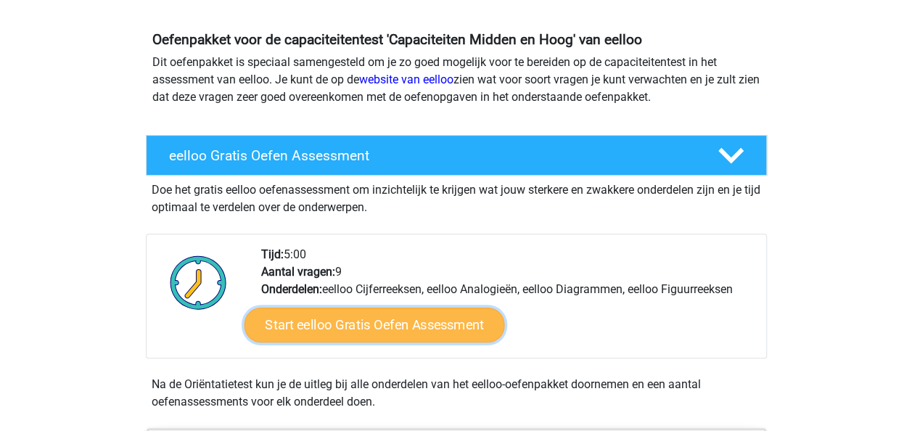
click at [427, 327] on link "Start eelloo Gratis Oefen Assessment" at bounding box center [374, 325] width 261 height 35
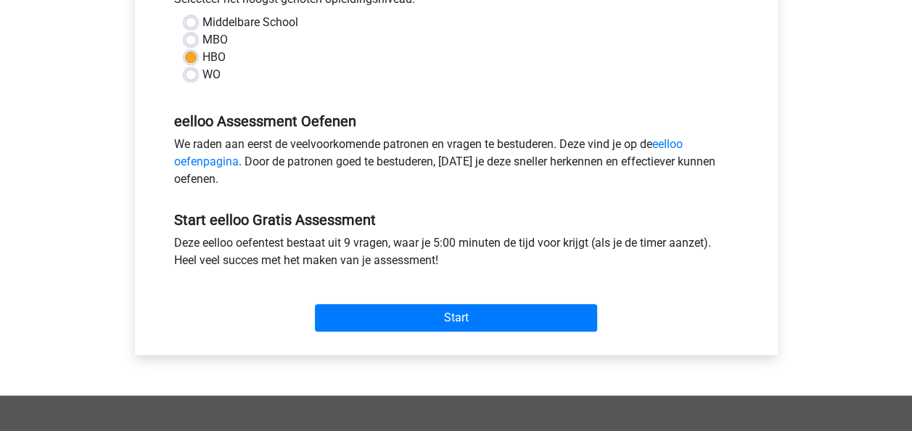
scroll to position [363, 0]
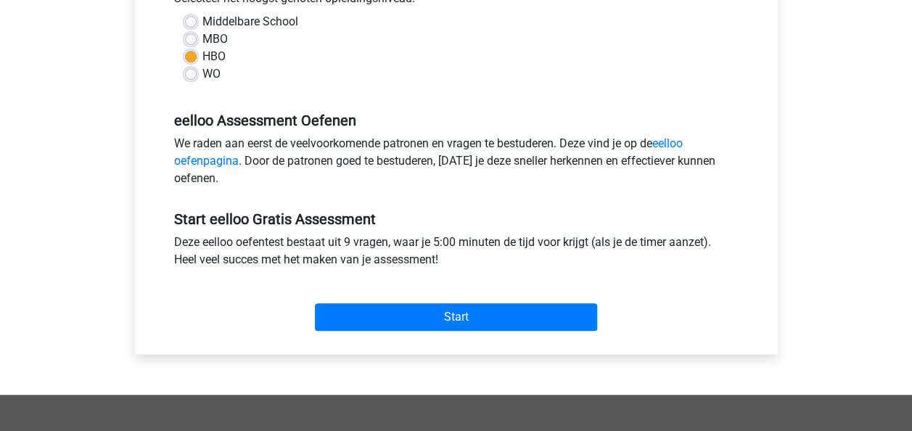
click at [422, 298] on div "Start" at bounding box center [456, 305] width 586 height 51
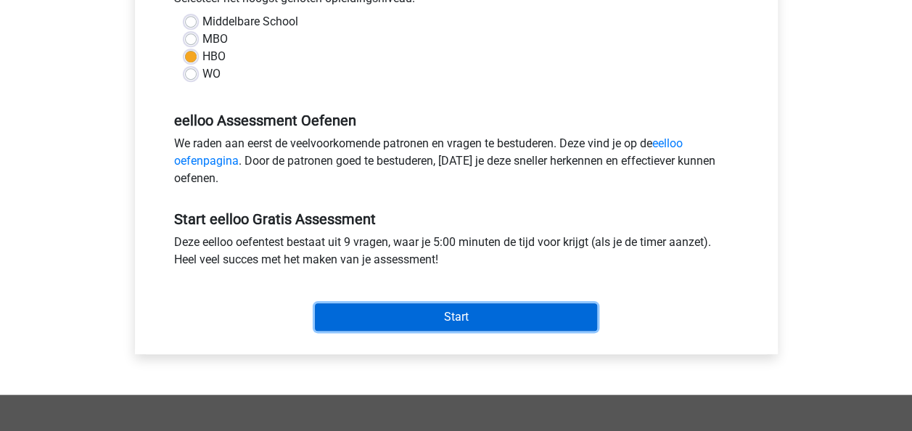
click at [430, 308] on input "Start" at bounding box center [456, 317] width 282 height 28
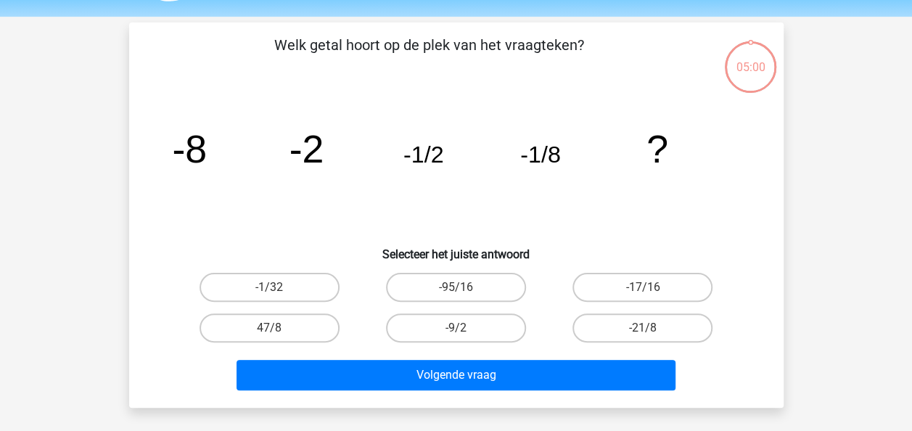
scroll to position [145, 0]
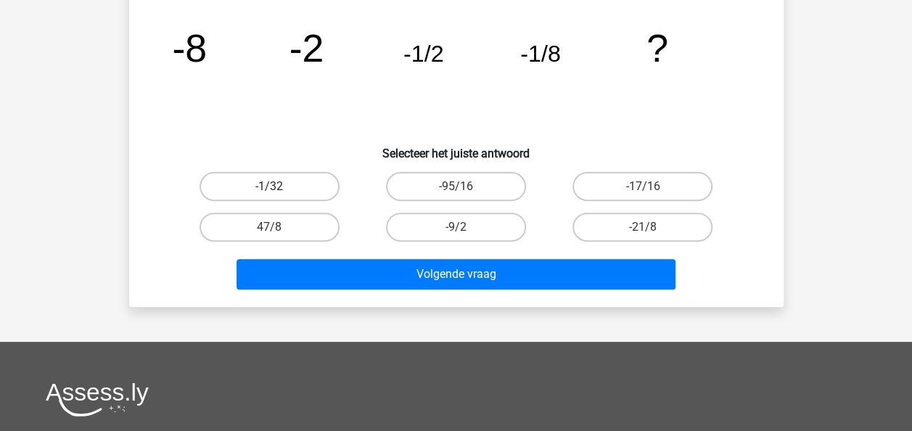
click at [253, 176] on label "-1/32" at bounding box center [270, 186] width 140 height 29
click at [269, 187] on input "-1/32" at bounding box center [273, 191] width 9 height 9
radio input "true"
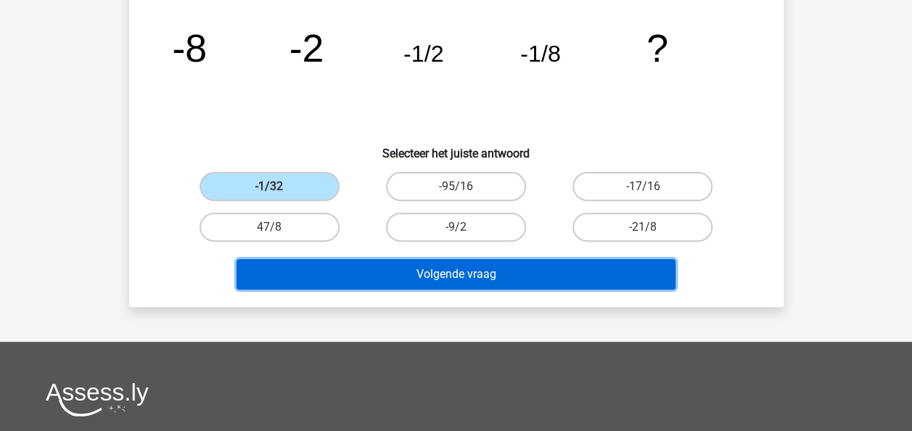
click at [324, 267] on button "Volgende vraag" at bounding box center [456, 274] width 439 height 30
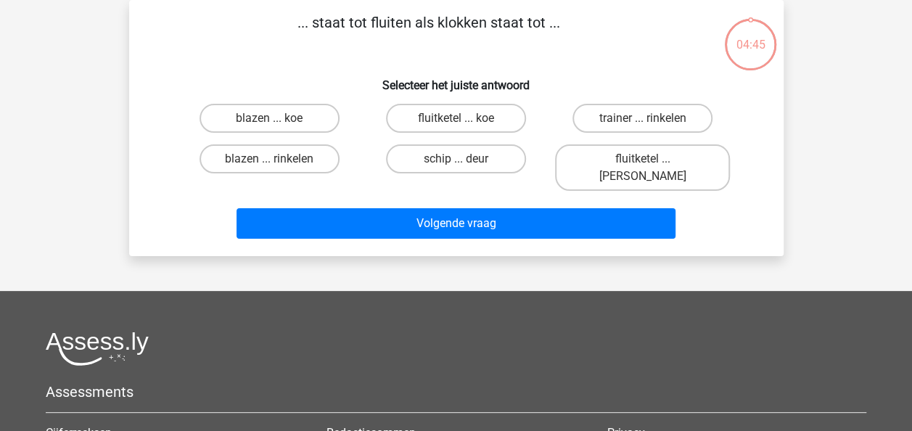
scroll to position [0, 0]
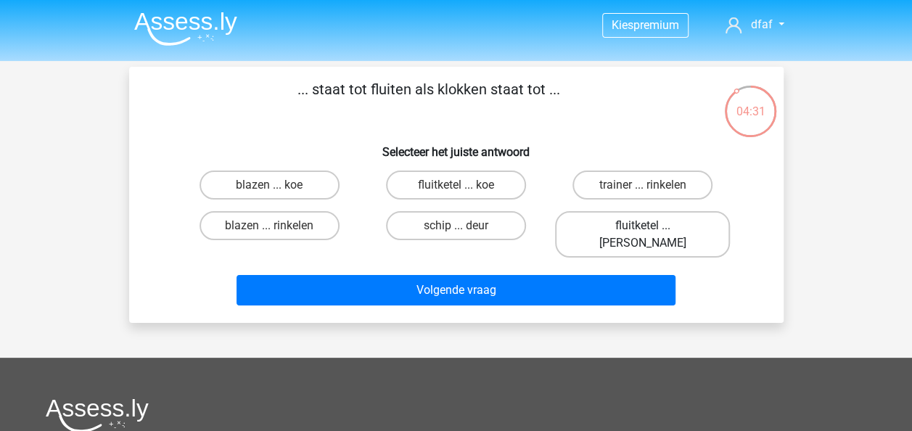
click at [633, 224] on label "fluitketel ... [PERSON_NAME]" at bounding box center [642, 234] width 175 height 46
click at [643, 226] on input "fluitketel ... [PERSON_NAME]" at bounding box center [647, 230] width 9 height 9
radio input "true"
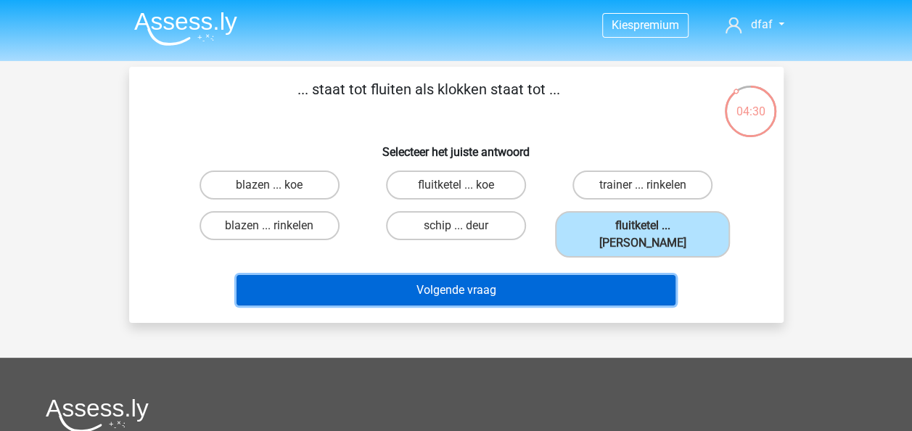
click at [508, 277] on button "Volgende vraag" at bounding box center [456, 290] width 439 height 30
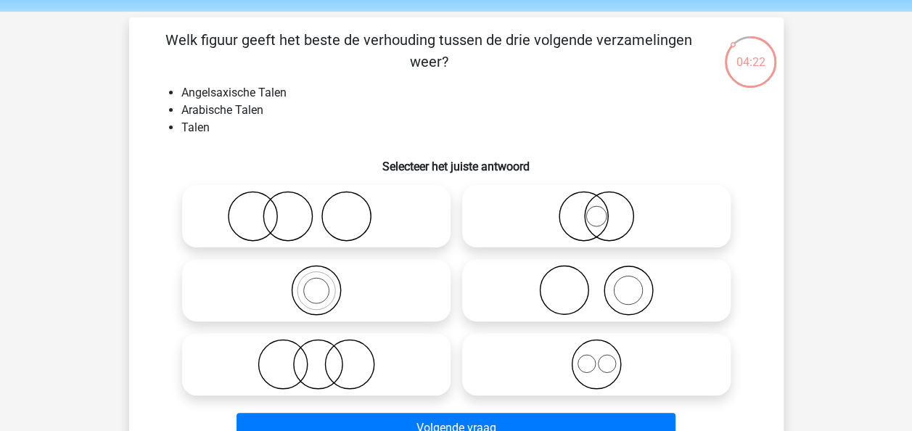
scroll to position [73, 0]
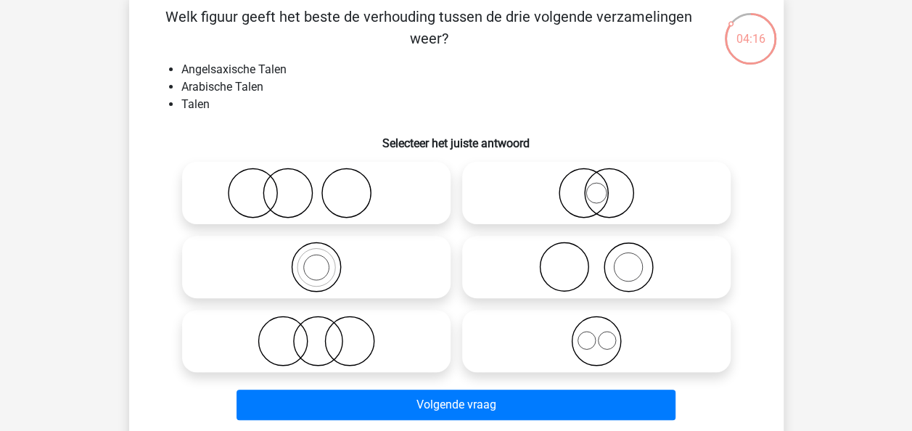
click at [589, 340] on icon at bounding box center [596, 341] width 257 height 51
click at [597, 334] on input "radio" at bounding box center [601, 328] width 9 height 9
radio input "true"
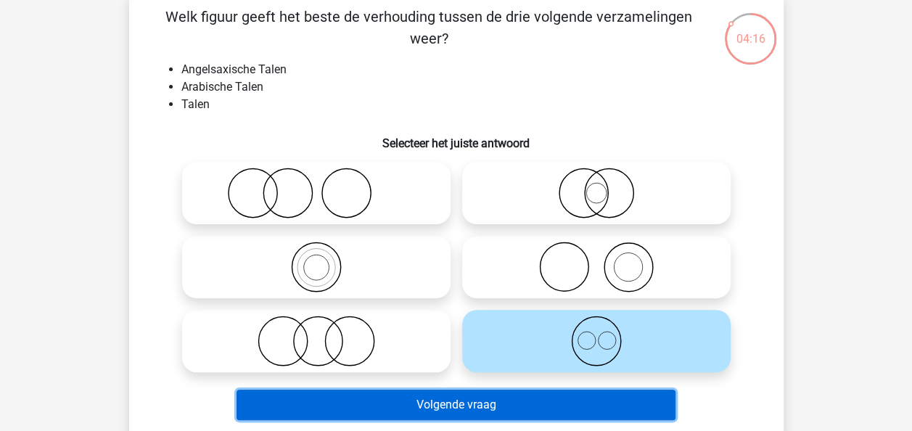
click at [515, 409] on button "Volgende vraag" at bounding box center [456, 405] width 439 height 30
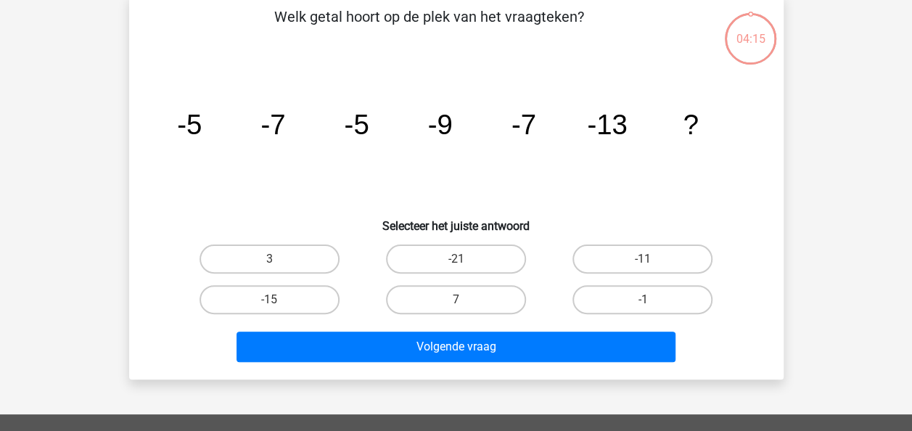
scroll to position [67, 0]
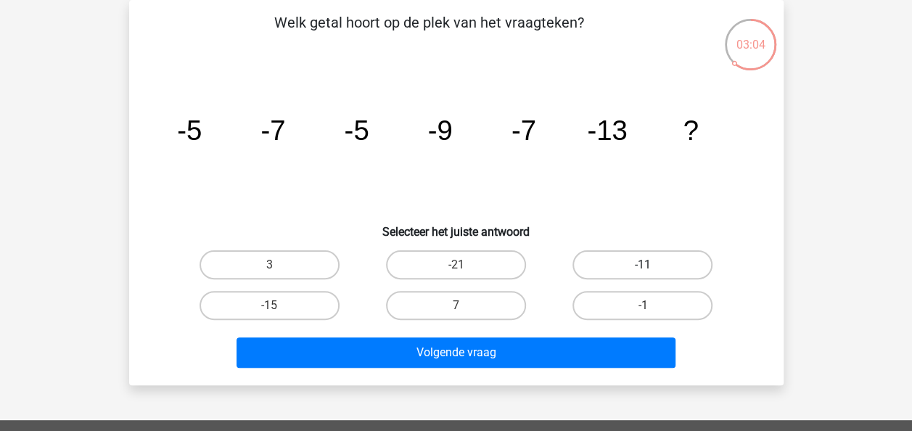
click at [629, 261] on label "-11" at bounding box center [643, 264] width 140 height 29
click at [643, 265] on input "-11" at bounding box center [647, 269] width 9 height 9
radio input "true"
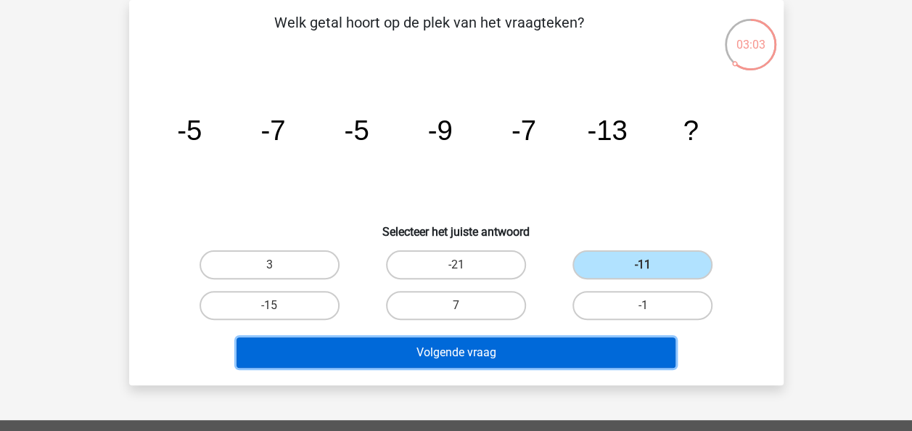
click at [536, 356] on button "Volgende vraag" at bounding box center [456, 353] width 439 height 30
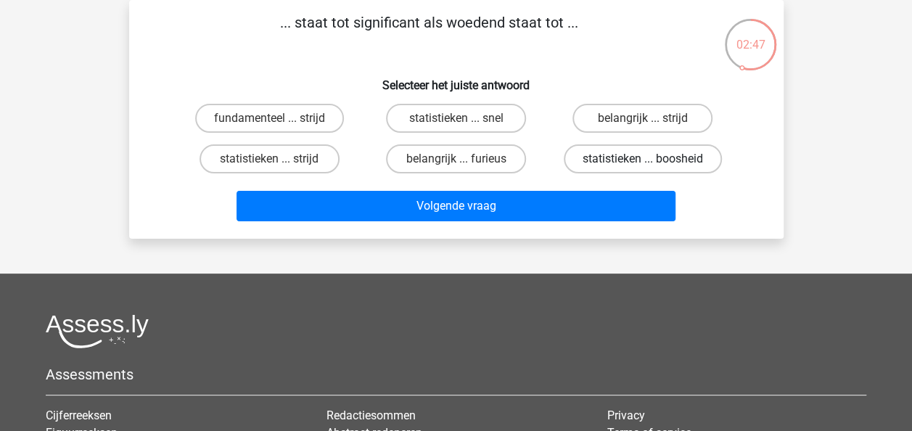
click at [613, 164] on label "statistieken ... boosheid" at bounding box center [643, 158] width 158 height 29
click at [643, 164] on input "statistieken ... boosheid" at bounding box center [647, 163] width 9 height 9
radio input "true"
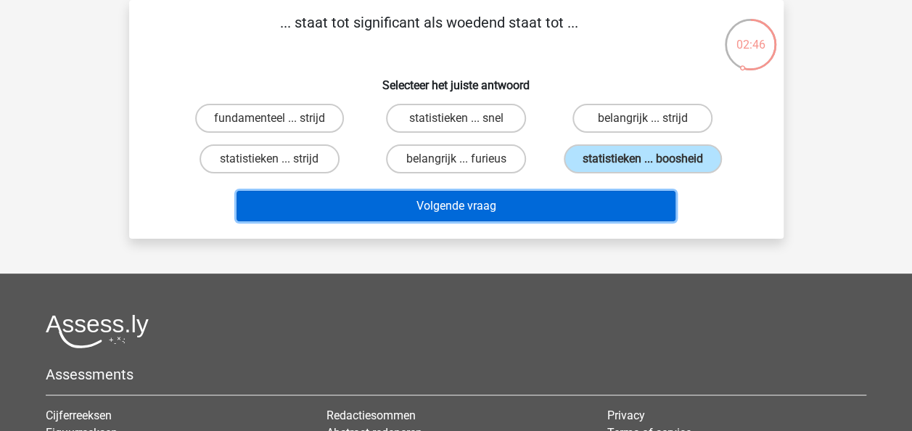
click at [585, 196] on button "Volgende vraag" at bounding box center [456, 206] width 439 height 30
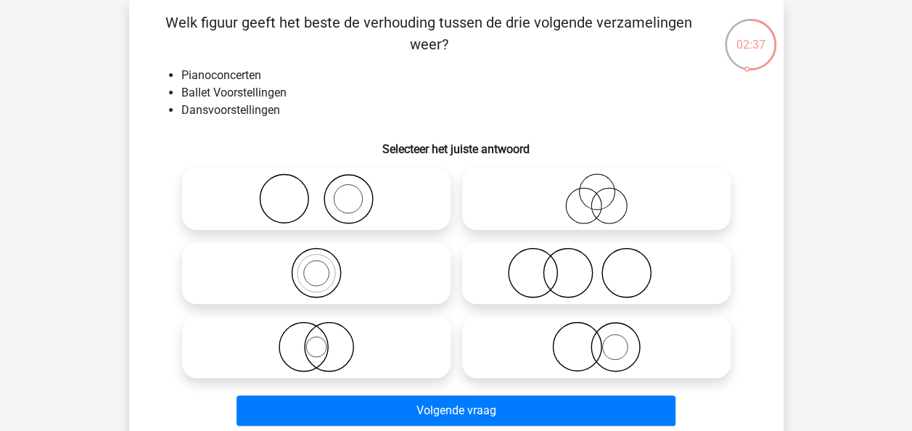
click at [556, 271] on icon at bounding box center [596, 273] width 257 height 51
click at [597, 266] on input "radio" at bounding box center [601, 260] width 9 height 9
radio input "true"
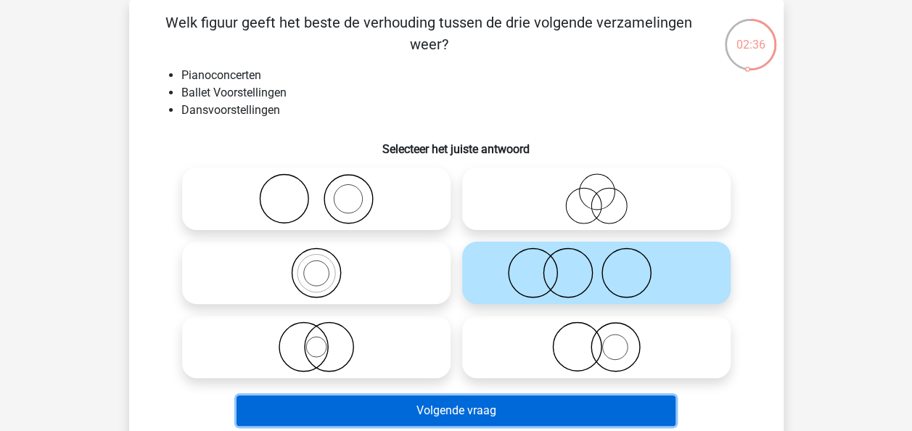
click at [496, 412] on button "Volgende vraag" at bounding box center [456, 411] width 439 height 30
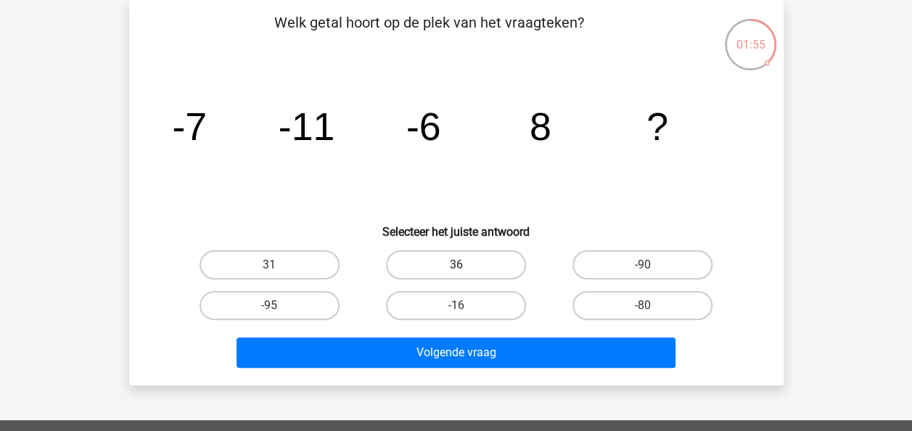
click at [466, 258] on label "36" at bounding box center [456, 264] width 140 height 29
click at [465, 265] on input "36" at bounding box center [460, 269] width 9 height 9
radio input "true"
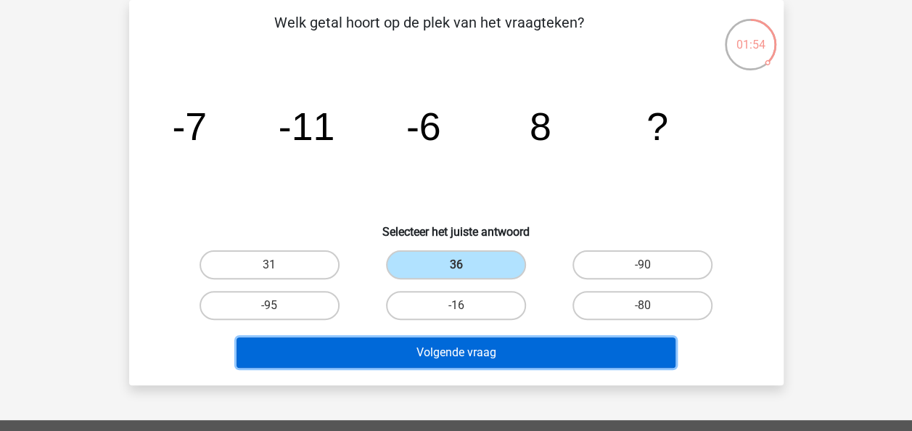
click at [452, 349] on button "Volgende vraag" at bounding box center [456, 353] width 439 height 30
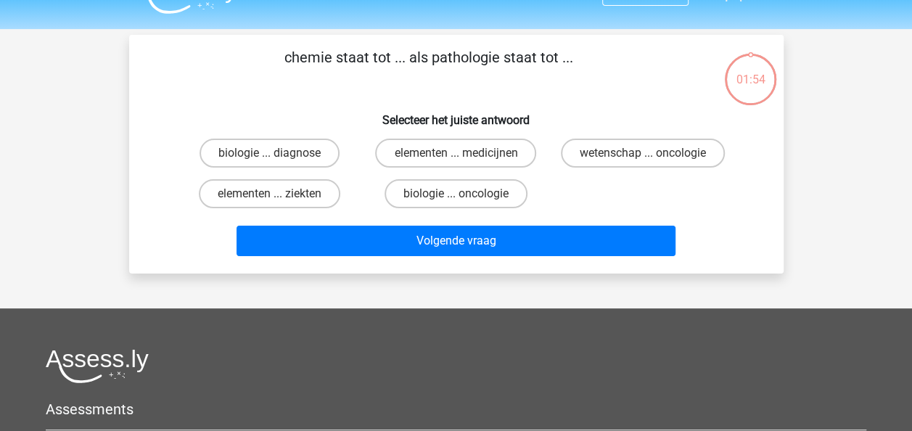
scroll to position [0, 0]
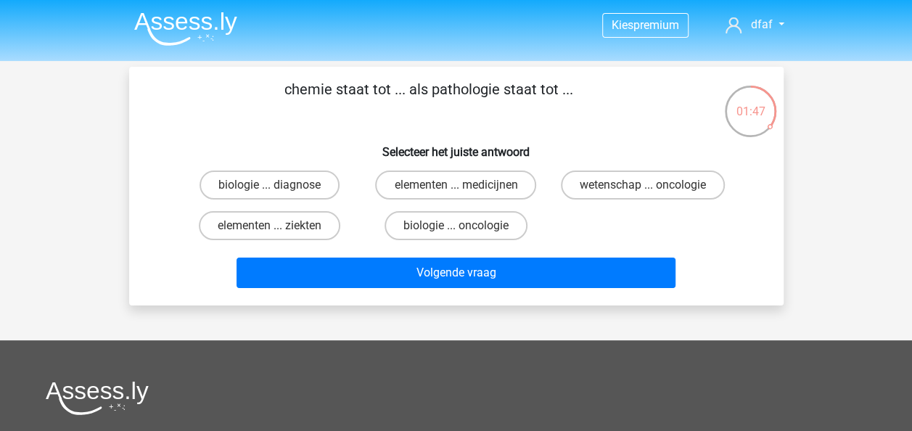
drag, startPoint x: 437, startPoint y: 89, endPoint x: 494, endPoint y: 89, distance: 57.3
click at [494, 89] on p "chemie staat tot ... als pathologie staat tot ..." at bounding box center [429, 100] width 554 height 44
click at [232, 184] on label "biologie ... diagnose" at bounding box center [270, 185] width 140 height 29
click at [269, 185] on input "biologie ... diagnose" at bounding box center [273, 189] width 9 height 9
radio input "true"
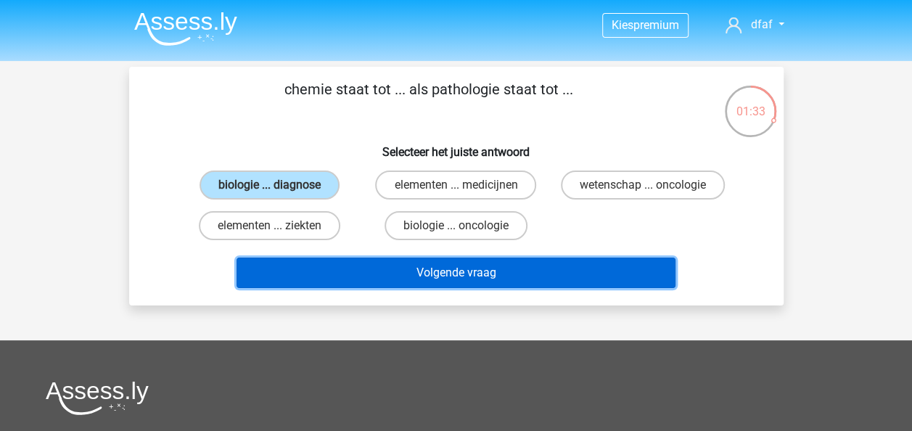
click at [322, 264] on button "Volgende vraag" at bounding box center [456, 273] width 439 height 30
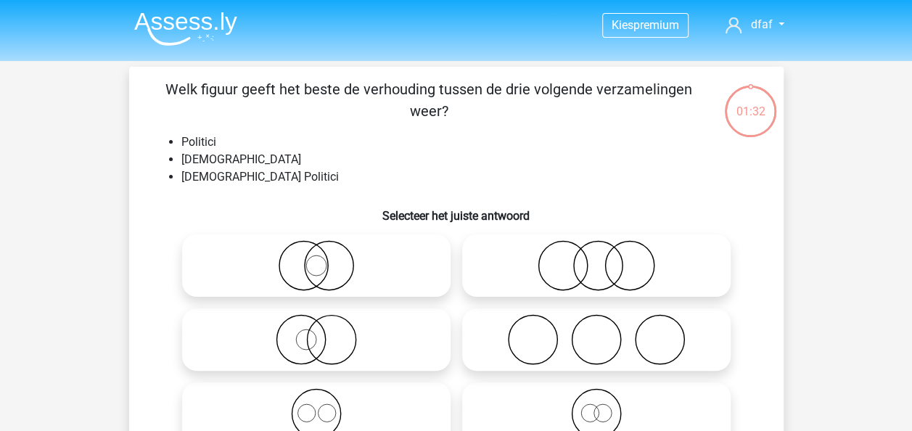
scroll to position [67, 0]
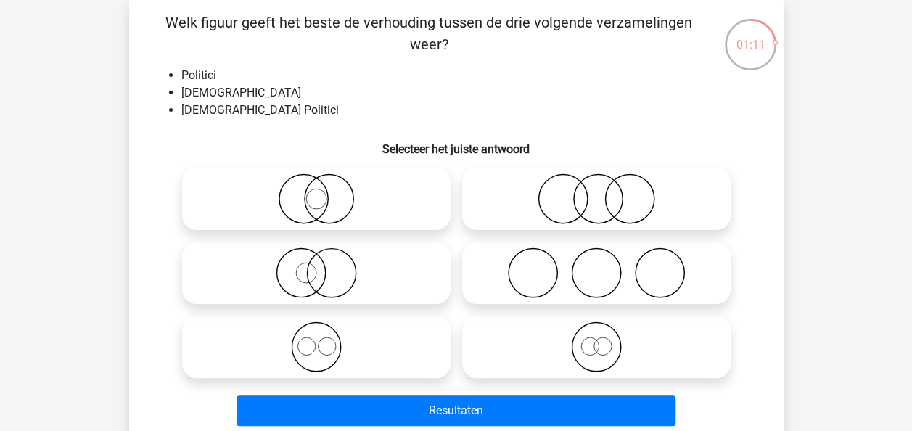
click at [327, 201] on circle at bounding box center [303, 199] width 49 height 49
click at [326, 192] on input "radio" at bounding box center [320, 186] width 9 height 9
radio input "true"
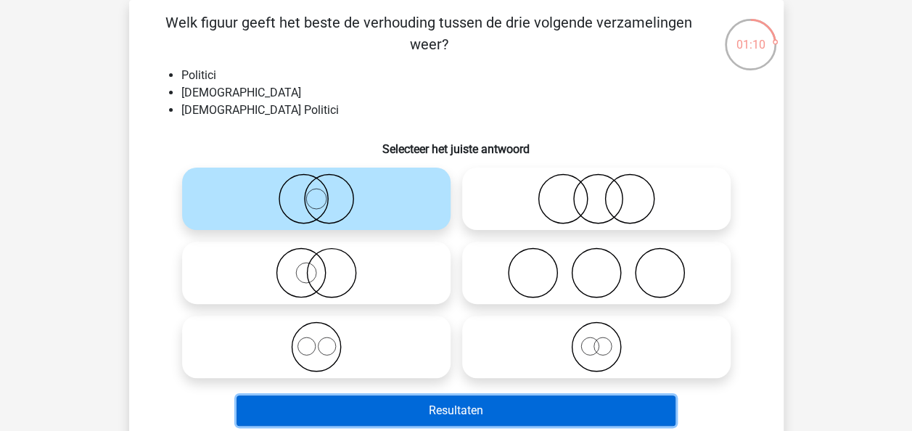
click at [464, 411] on button "Resultaten" at bounding box center [456, 411] width 439 height 30
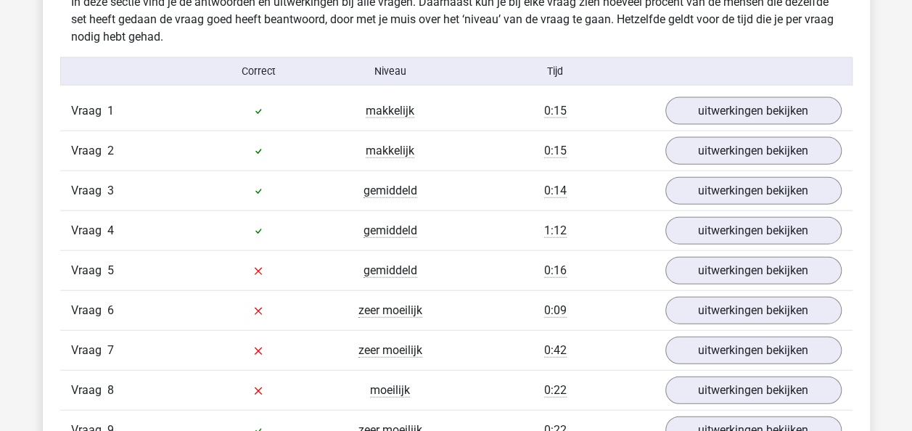
scroll to position [1597, 0]
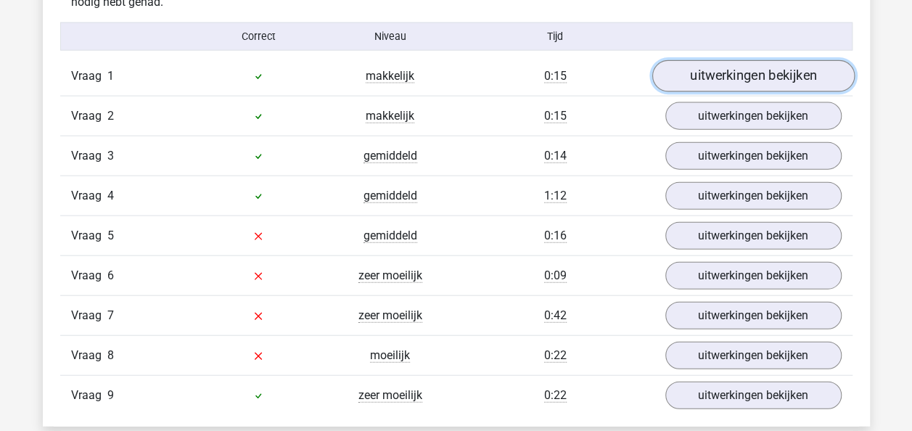
click at [745, 67] on link "uitwerkingen bekijken" at bounding box center [753, 76] width 203 height 32
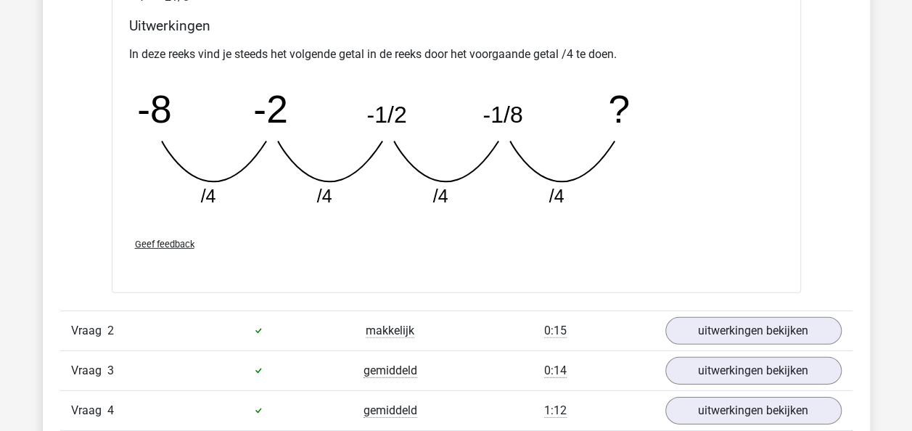
scroll to position [2105, 0]
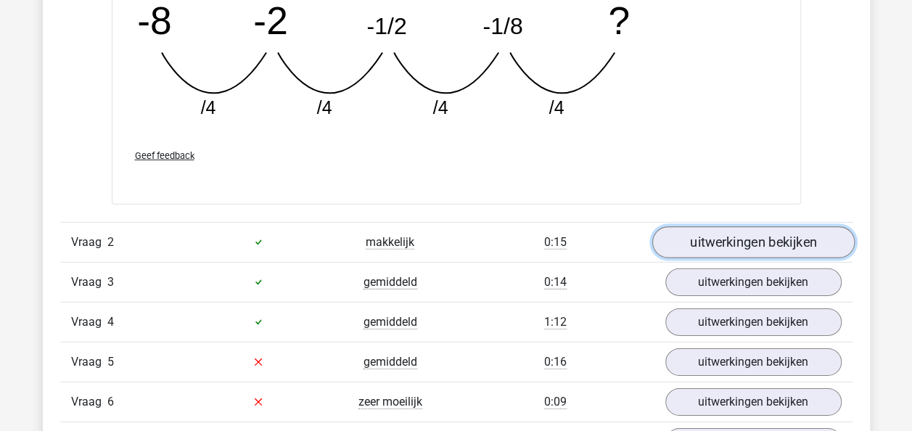
click at [764, 235] on link "uitwerkingen bekijken" at bounding box center [753, 242] width 203 height 32
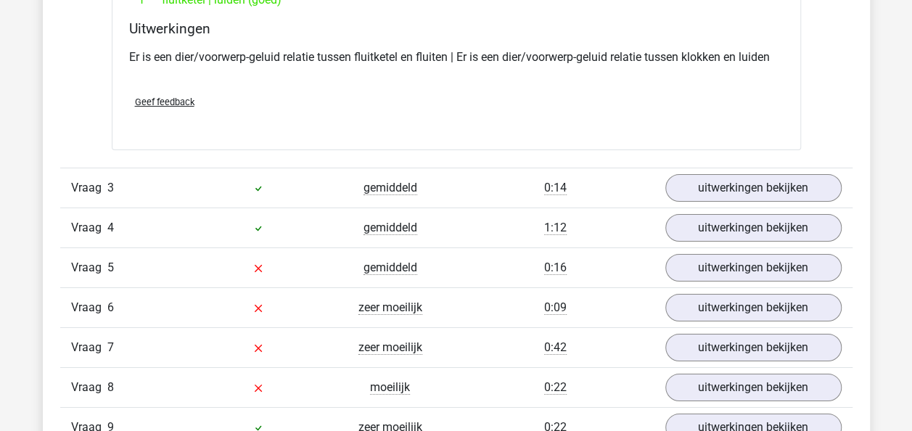
scroll to position [2540, 0]
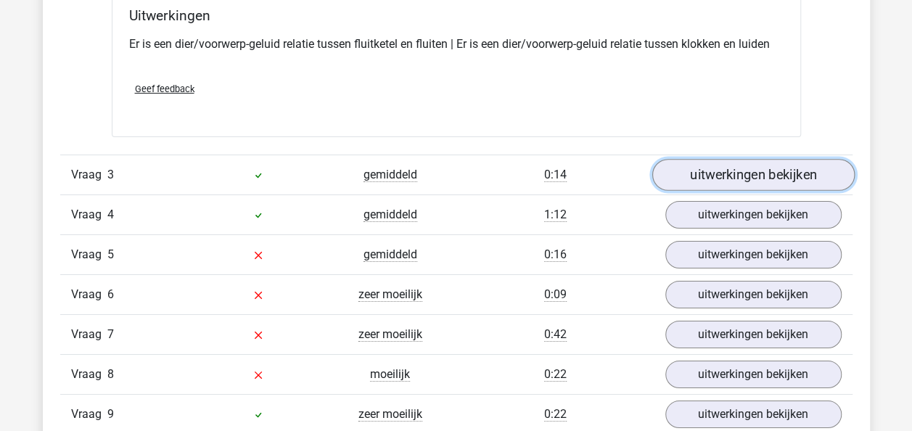
click at [733, 173] on link "uitwerkingen bekijken" at bounding box center [753, 175] width 203 height 32
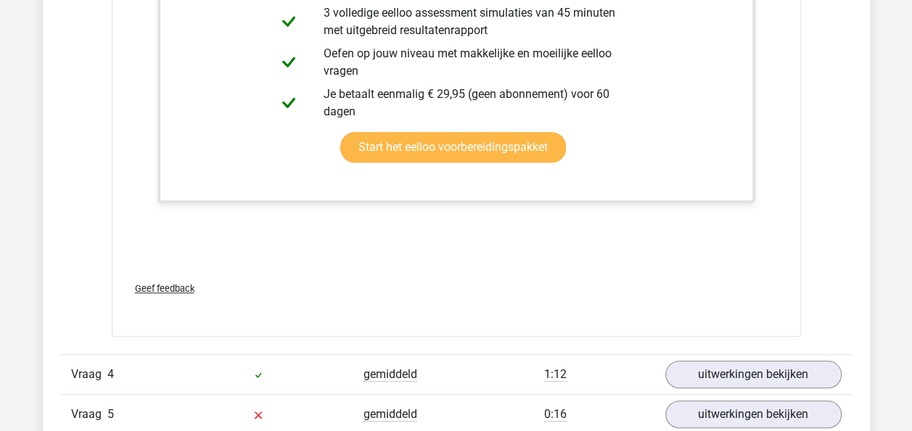
scroll to position [3484, 0]
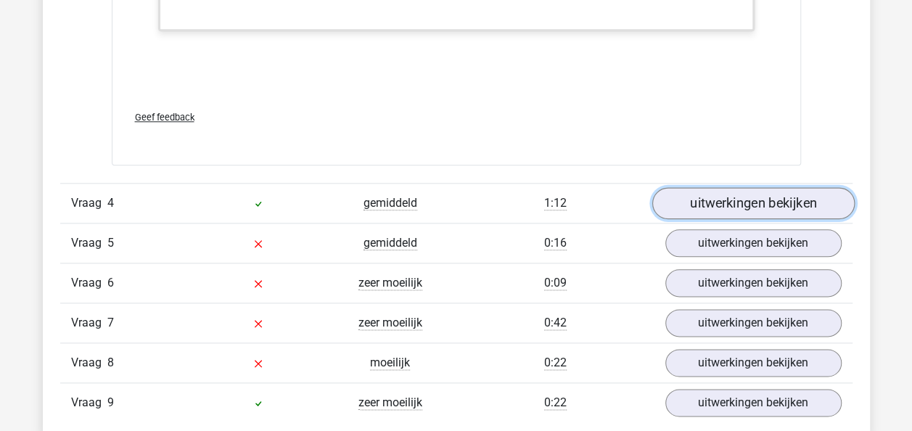
click at [743, 197] on link "uitwerkingen bekijken" at bounding box center [753, 203] width 203 height 32
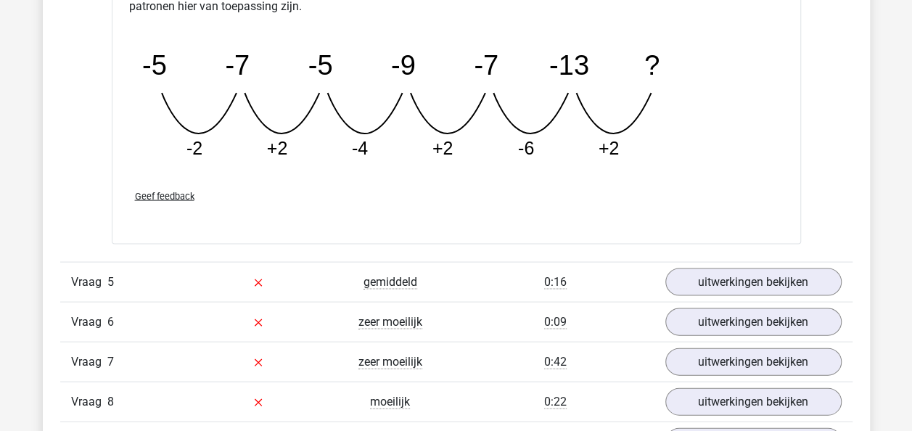
scroll to position [4137, 0]
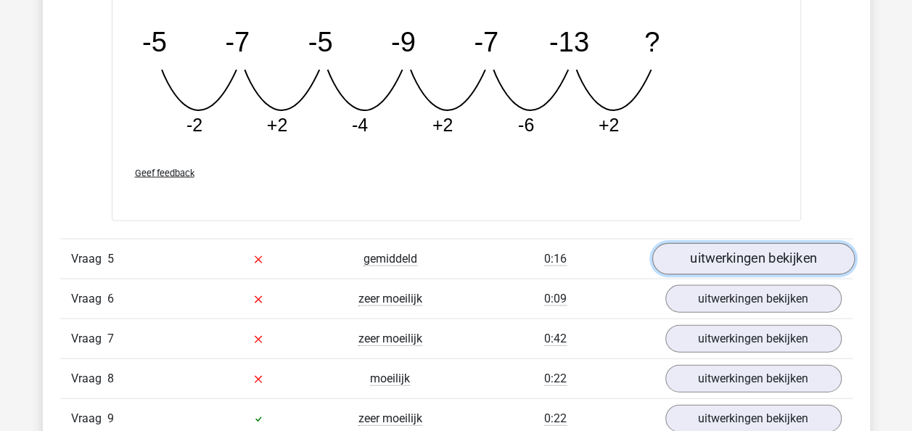
click at [742, 250] on link "uitwerkingen bekijken" at bounding box center [753, 259] width 203 height 32
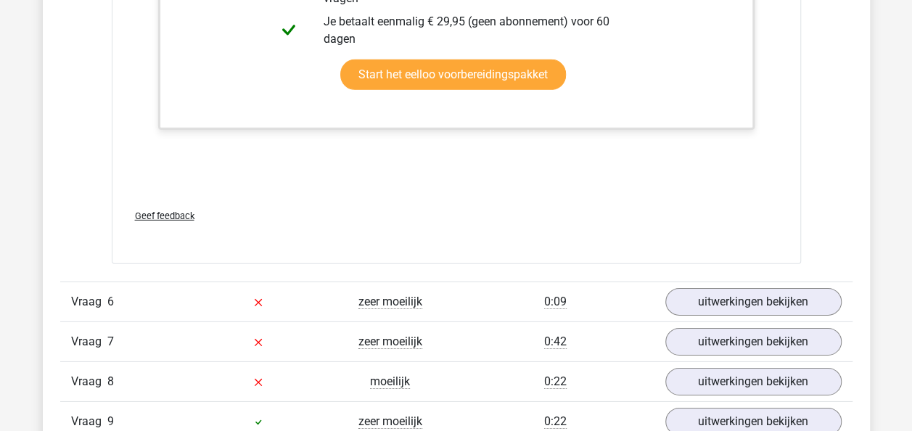
scroll to position [4863, 0]
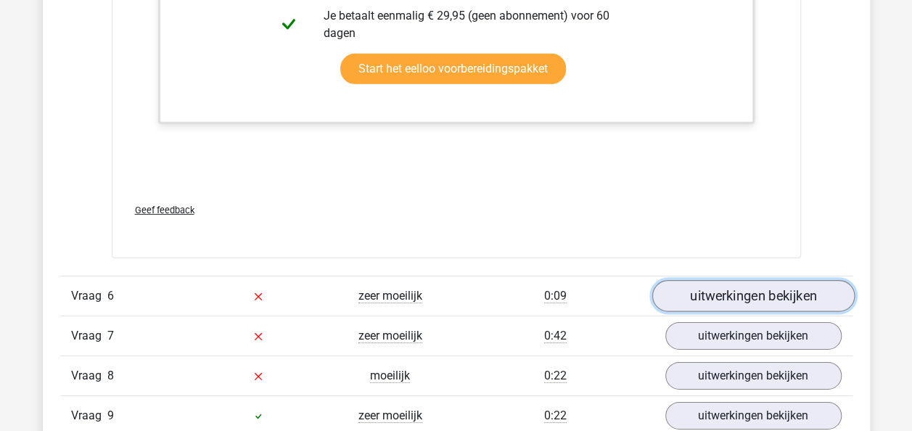
click at [715, 282] on link "uitwerkingen bekijken" at bounding box center [753, 296] width 203 height 32
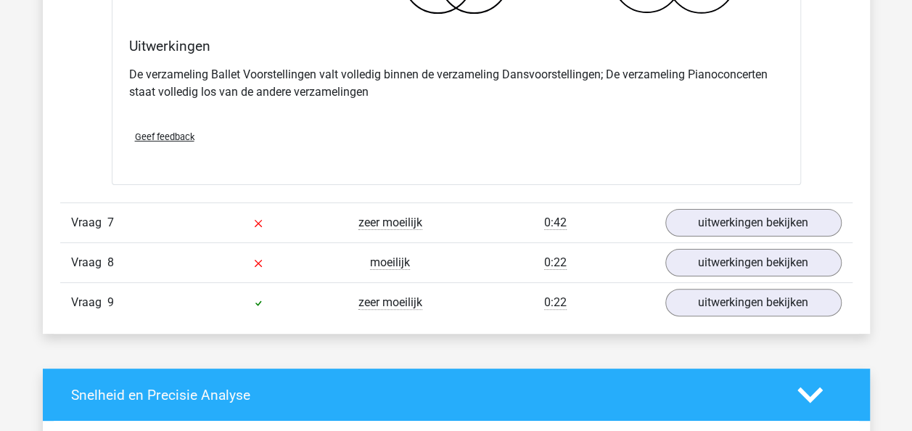
scroll to position [5589, 0]
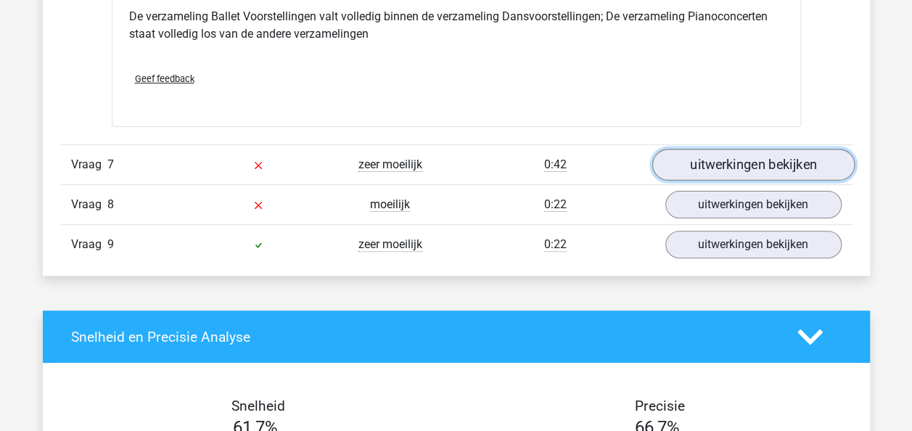
click at [701, 163] on link "uitwerkingen bekijken" at bounding box center [753, 165] width 203 height 32
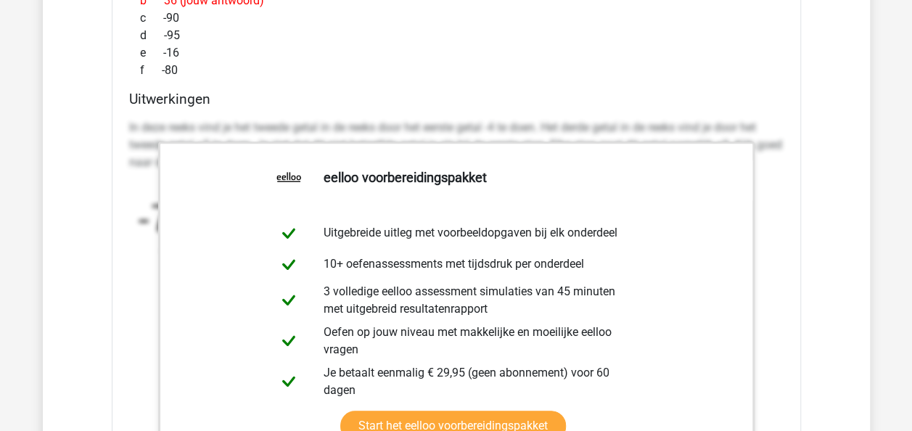
scroll to position [6097, 0]
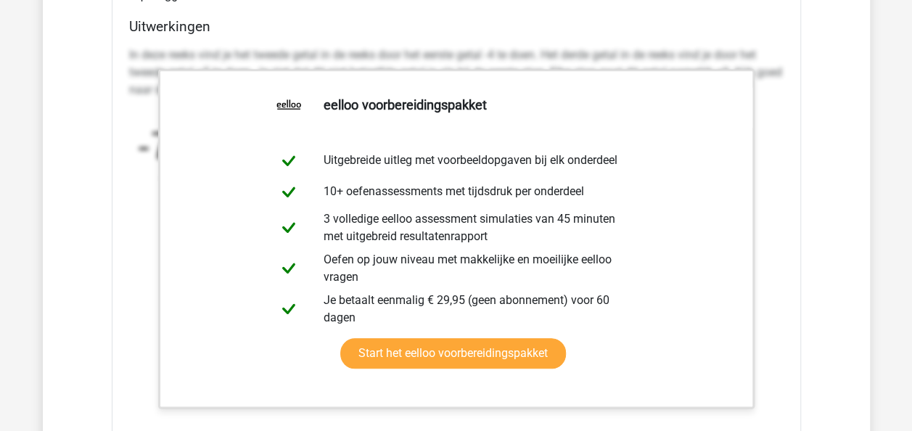
drag, startPoint x: 155, startPoint y: 78, endPoint x: 147, endPoint y: 69, distance: 12.4
click at [147, 69] on p "In deze reeks vind je het tweede getal in de reeks door het eerste getal -4 te …" at bounding box center [456, 72] width 655 height 52
drag, startPoint x: 147, startPoint y: 69, endPoint x: 136, endPoint y: 58, distance: 15.4
click at [136, 60] on p "In deze reeks vind je het tweede getal in de reeks door het eerste getal -4 te …" at bounding box center [456, 72] width 655 height 52
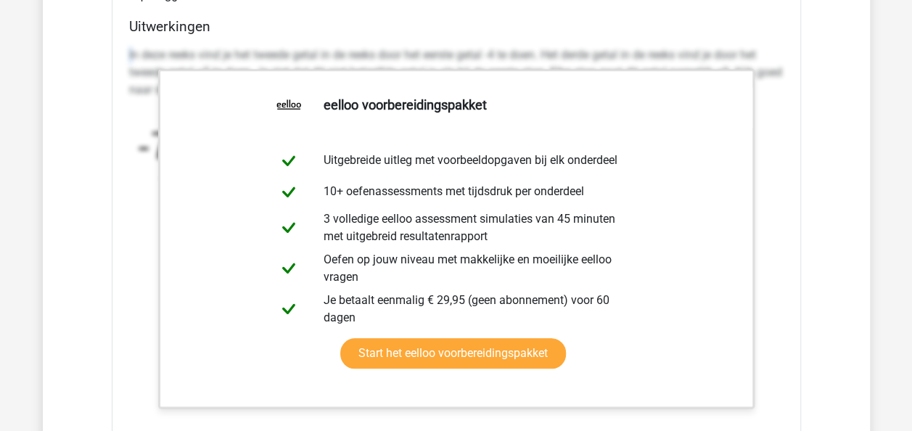
drag, startPoint x: 131, startPoint y: 52, endPoint x: 117, endPoint y: 43, distance: 16.3
click at [117, 43] on div "Welk getal hoort op de plek van het vraagteken? image/svg+xml -7 -11 -6 8 ? a 3…" at bounding box center [457, 118] width 690 height 849
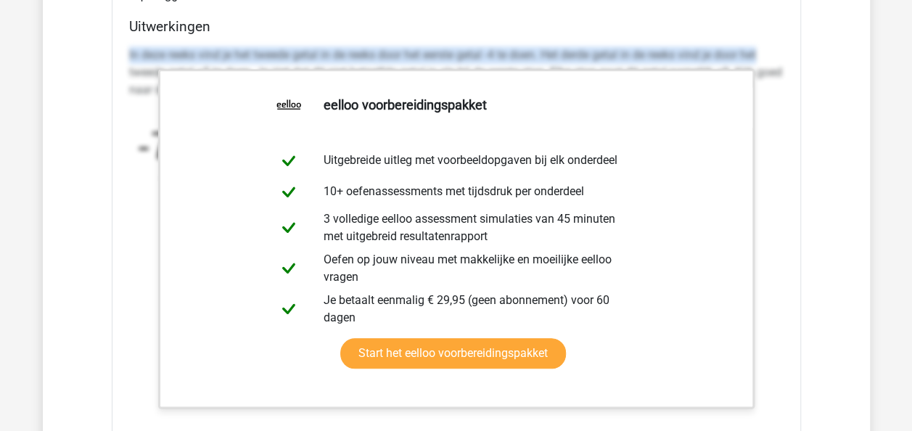
drag, startPoint x: 762, startPoint y: 42, endPoint x: 126, endPoint y: 44, distance: 635.8
click at [126, 44] on div "Uitwerkingen In deze reeks vind je het tweede getal in de reeks door het eerste…" at bounding box center [456, 247] width 666 height 458
copy p "In deze reeks vind je het tweede getal in de reeks door het eerste getal -4 te …"
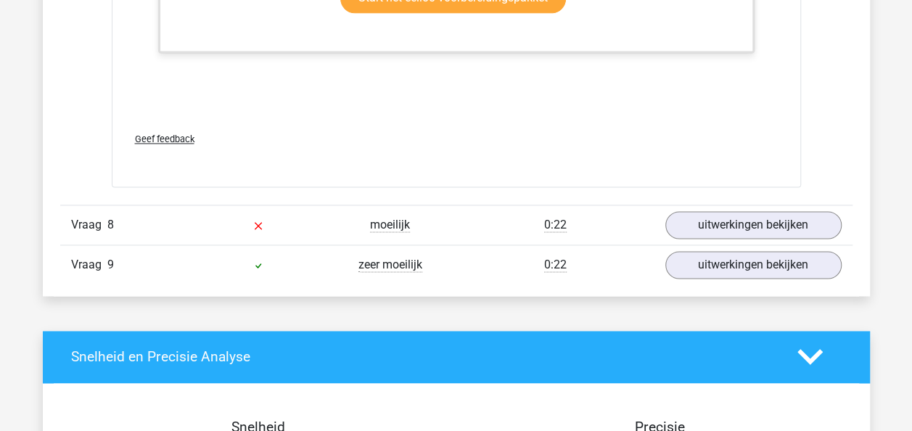
scroll to position [6460, 0]
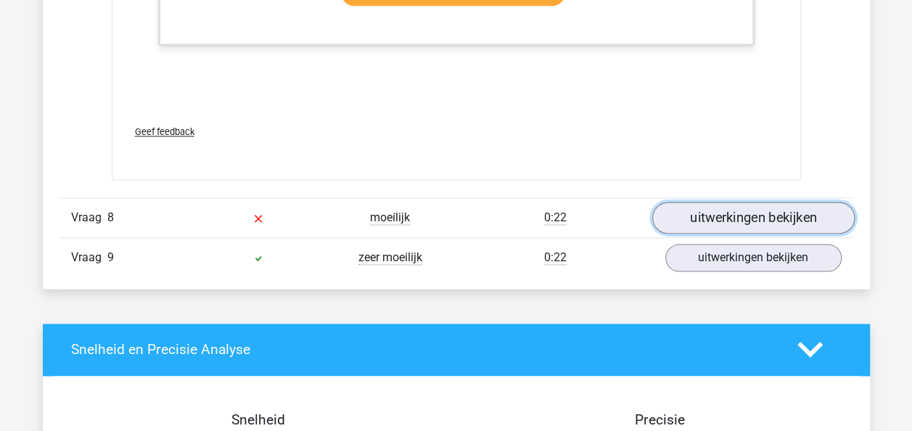
click at [745, 208] on link "uitwerkingen bekijken" at bounding box center [753, 218] width 203 height 32
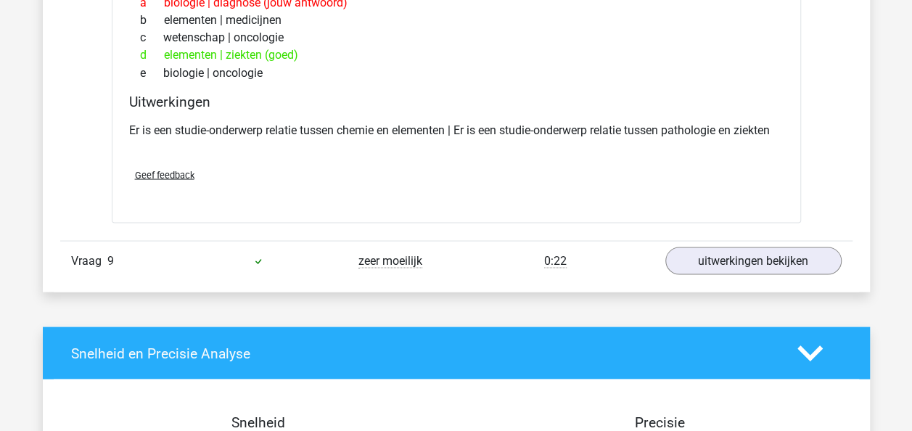
scroll to position [6823, 0]
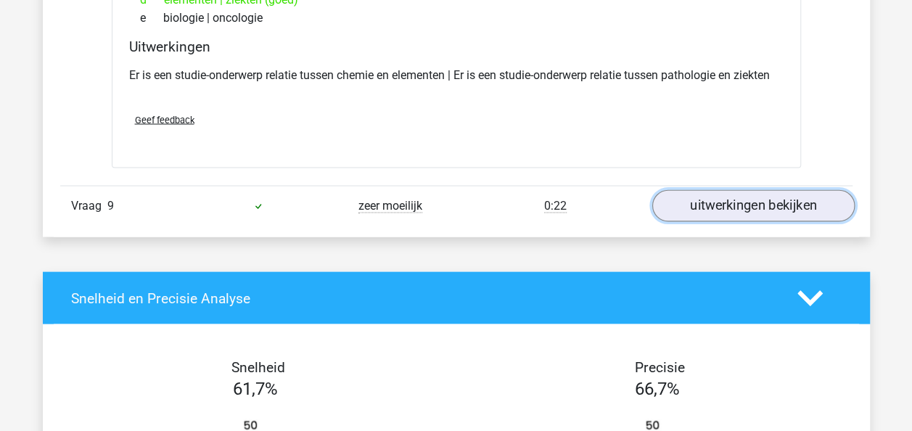
click at [753, 200] on link "uitwerkingen bekijken" at bounding box center [753, 205] width 203 height 32
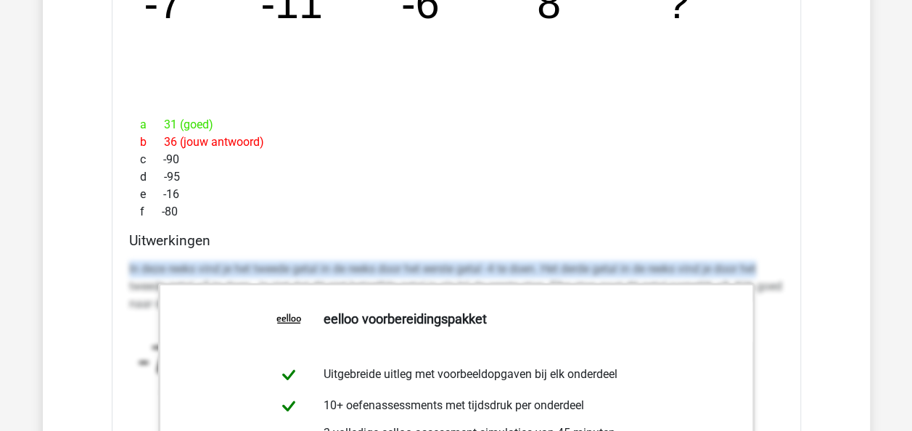
scroll to position [5879, 0]
